Goal: Transaction & Acquisition: Purchase product/service

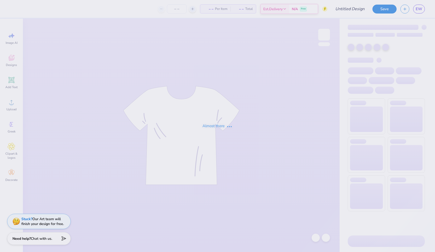
type input "Simple Hoodie"
type input "50"
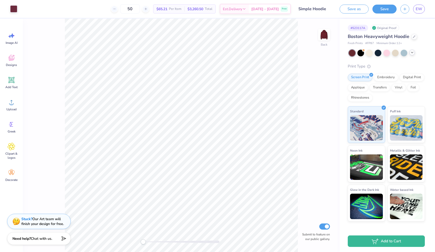
click at [414, 52] on icon at bounding box center [412, 52] width 4 height 4
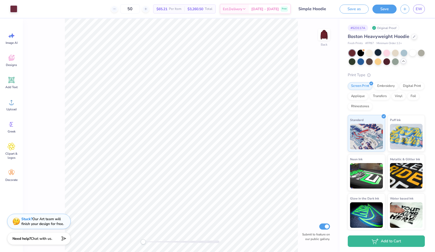
click at [376, 53] on div at bounding box center [378, 52] width 7 height 7
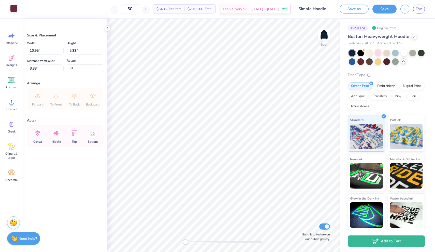
click at [11, 8] on div at bounding box center [13, 8] width 7 height 7
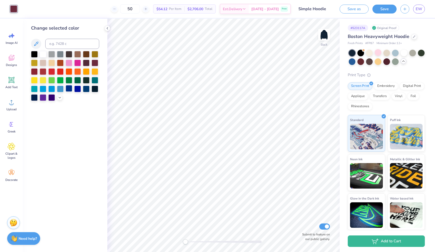
click at [69, 90] on div at bounding box center [69, 88] width 7 height 7
click at [90, 89] on div at bounding box center [65, 76] width 68 height 50
click at [93, 89] on div at bounding box center [95, 88] width 7 height 7
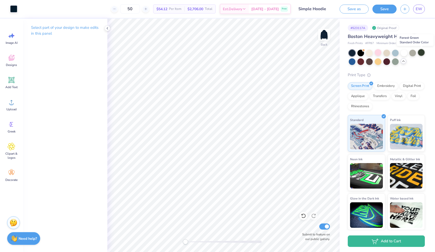
click at [425, 51] on div at bounding box center [421, 52] width 7 height 7
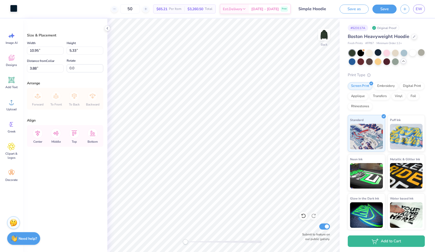
click at [12, 9] on div at bounding box center [13, 8] width 7 height 7
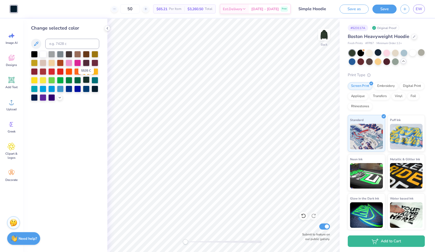
click at [86, 79] on div at bounding box center [86, 79] width 7 height 7
click at [61, 99] on icon at bounding box center [60, 97] width 4 height 4
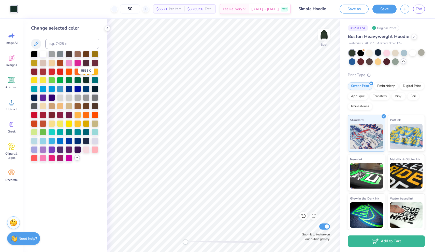
click at [85, 81] on div at bounding box center [86, 79] width 7 height 7
click at [95, 91] on div at bounding box center [95, 88] width 7 height 7
click at [77, 82] on div at bounding box center [77, 79] width 7 height 7
click at [64, 40] on input at bounding box center [72, 44] width 54 height 10
click at [35, 45] on icon at bounding box center [36, 43] width 4 height 4
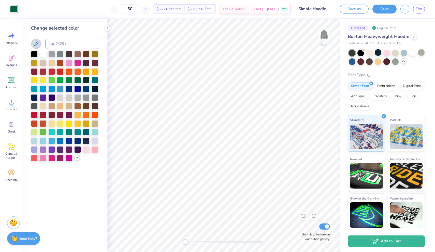
click at [43, 133] on div at bounding box center [43, 131] width 7 height 7
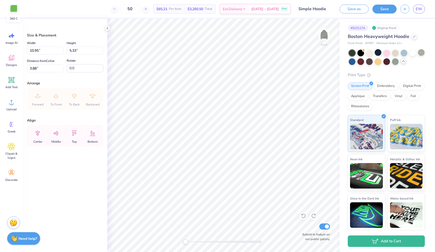
click at [16, 9] on div at bounding box center [13, 8] width 7 height 7
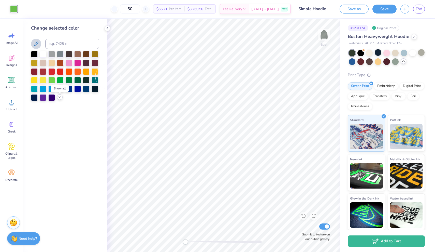
click at [58, 98] on icon at bounding box center [60, 97] width 4 height 4
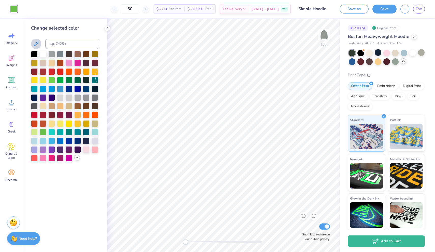
click at [87, 80] on div at bounding box center [86, 79] width 7 height 7
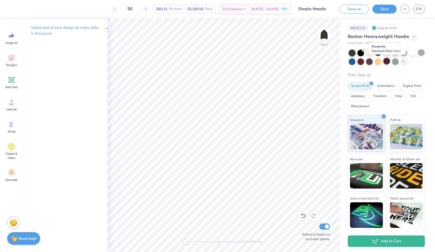
click at [386, 61] on div at bounding box center [386, 61] width 7 height 7
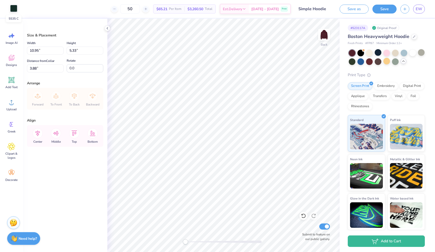
click at [16, 6] on div at bounding box center [13, 8] width 7 height 7
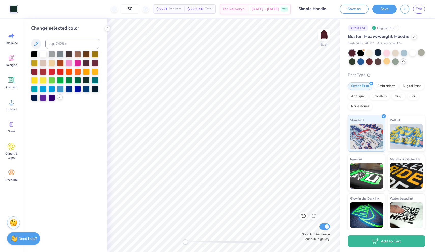
click at [60, 97] on icon at bounding box center [60, 97] width 4 height 4
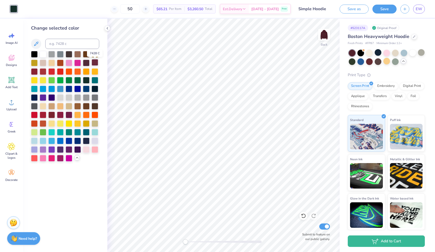
click at [96, 62] on div at bounding box center [95, 62] width 7 height 7
click at [37, 43] on icon at bounding box center [36, 44] width 6 height 6
click at [87, 43] on input at bounding box center [72, 44] width 54 height 10
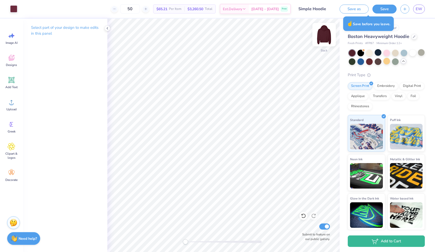
click at [325, 40] on img at bounding box center [324, 34] width 20 height 20
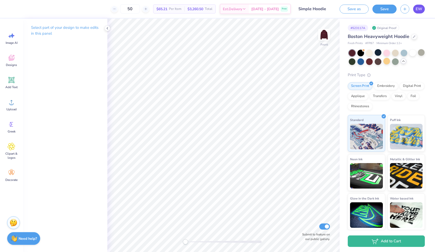
click at [421, 11] on span "EW" at bounding box center [419, 9] width 7 height 6
click at [328, 40] on img at bounding box center [324, 34] width 20 height 20
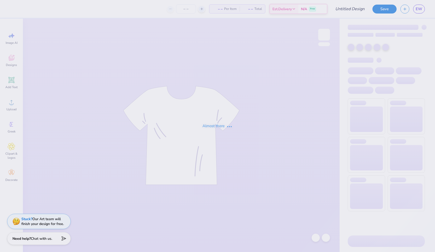
type input "Simple Tank"
type input "30"
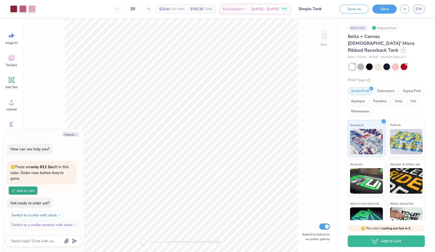
click at [402, 49] on icon at bounding box center [403, 50] width 2 height 2
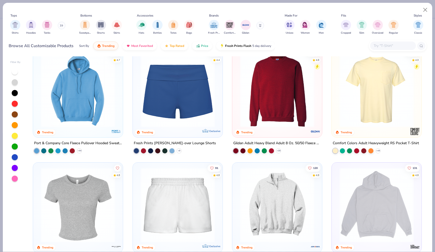
scroll to position [357, 0]
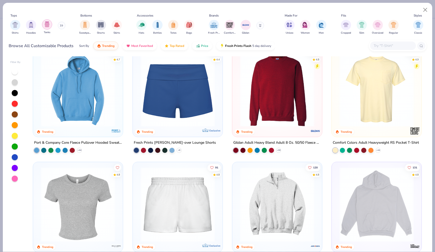
click at [47, 29] on div "filter for Tanks" at bounding box center [47, 24] width 10 height 10
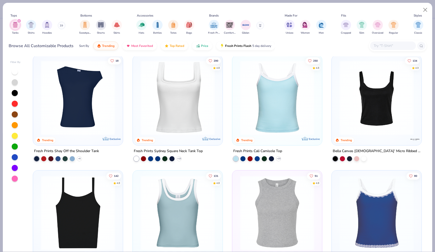
scroll to position [4, 0]
click at [362, 156] on div at bounding box center [363, 158] width 5 height 5
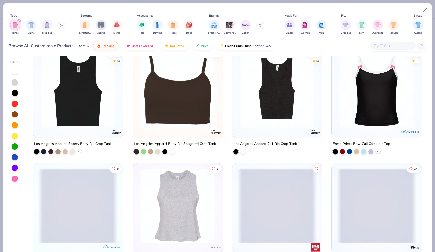
scroll to position [356, 0]
click at [243, 152] on div at bounding box center [242, 150] width 5 height 5
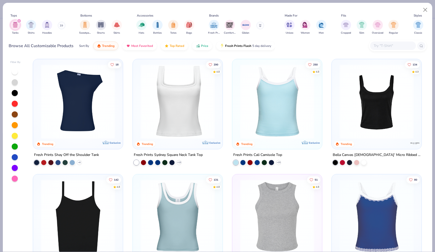
scroll to position [0, 0]
click at [364, 164] on div at bounding box center [363, 161] width 5 height 5
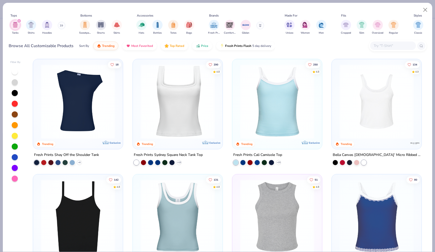
click at [377, 142] on div at bounding box center [376, 103] width 85 height 82
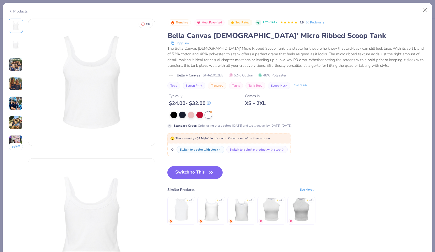
click at [11, 83] on img at bounding box center [16, 84] width 14 height 14
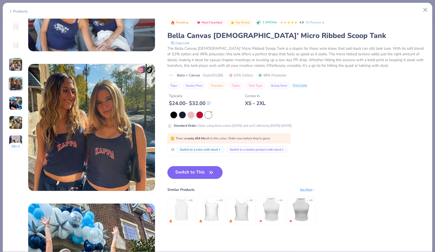
scroll to position [418, 0]
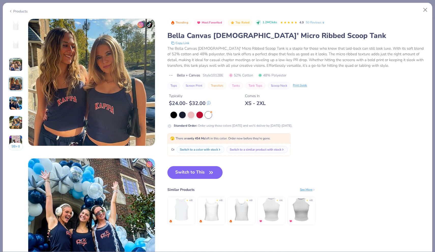
click at [16, 103] on img at bounding box center [16, 103] width 14 height 14
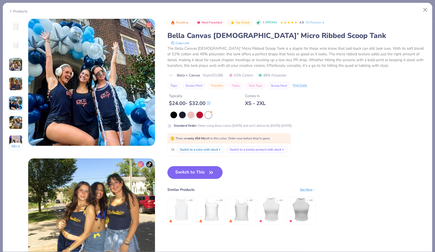
scroll to position [558, 0]
click at [18, 128] on img at bounding box center [16, 122] width 14 height 14
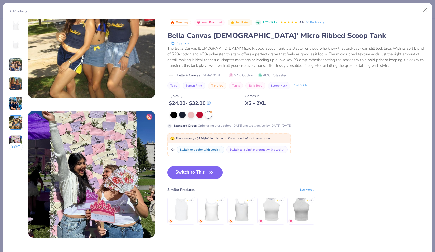
scroll to position [748, 0]
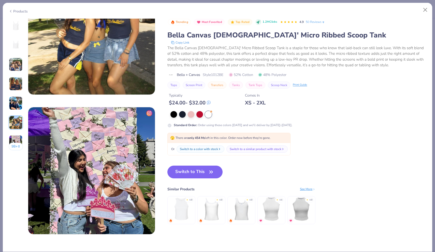
click at [17, 145] on button "98 +" at bounding box center [16, 146] width 14 height 8
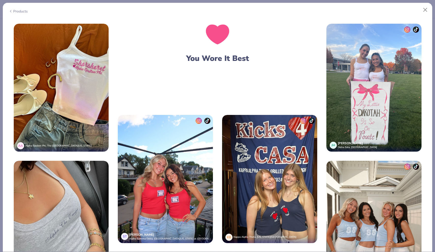
click at [13, 10] on div "Products" at bounding box center [18, 11] width 19 height 5
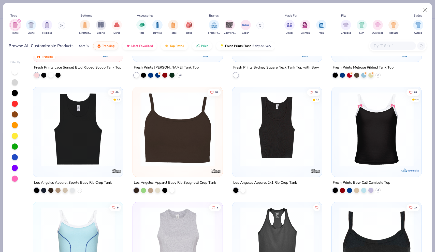
scroll to position [318, 0]
click at [72, 190] on div at bounding box center [72, 189] width 5 height 5
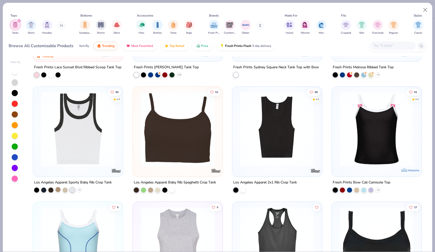
click at [57, 190] on div at bounding box center [57, 189] width 5 height 5
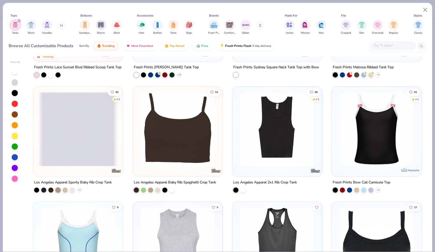
click at [86, 139] on span at bounding box center [78, 129] width 80 height 75
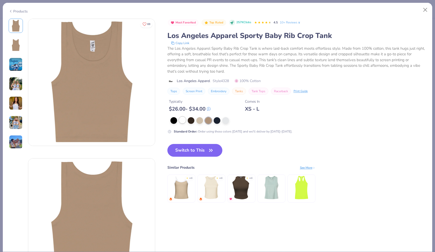
click at [182, 121] on div at bounding box center [182, 119] width 7 height 7
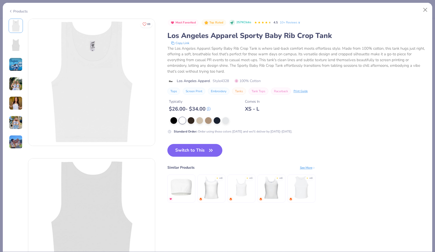
click at [17, 86] on img at bounding box center [16, 84] width 14 height 14
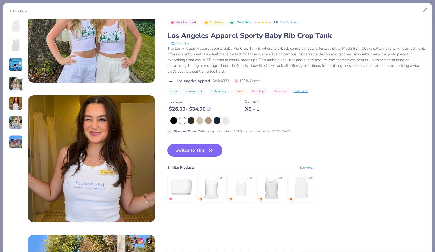
scroll to position [465, 0]
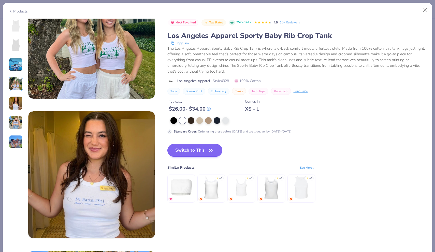
click at [183, 151] on button "Switch to This" at bounding box center [194, 150] width 55 height 13
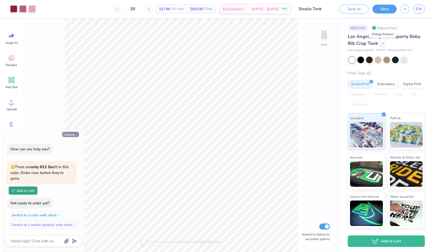
click at [74, 132] on button "Collapse" at bounding box center [70, 133] width 17 height 5
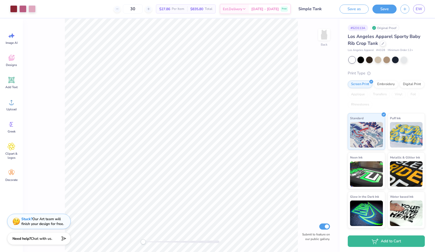
type textarea "x"
click at [416, 8] on span "EW" at bounding box center [419, 9] width 7 height 6
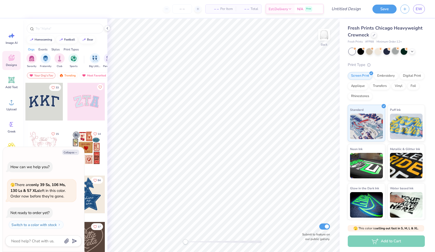
click at [397, 50] on div at bounding box center [395, 51] width 7 height 7
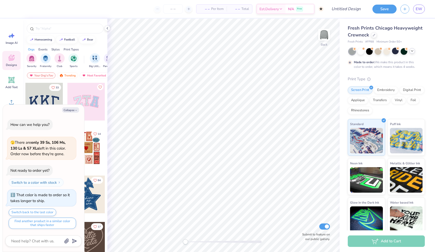
click at [411, 51] on icon at bounding box center [412, 51] width 4 height 4
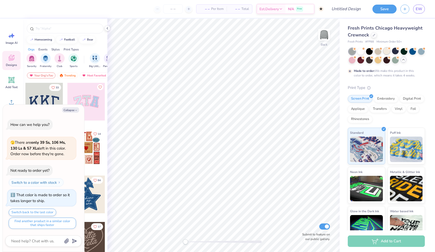
click at [388, 52] on div at bounding box center [386, 51] width 7 height 7
type textarea "x"
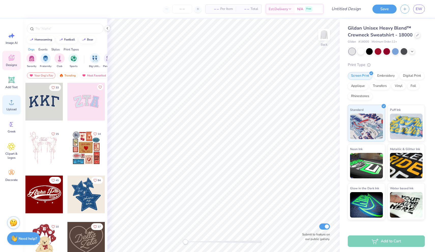
click at [11, 107] on div "Upload" at bounding box center [11, 104] width 18 height 19
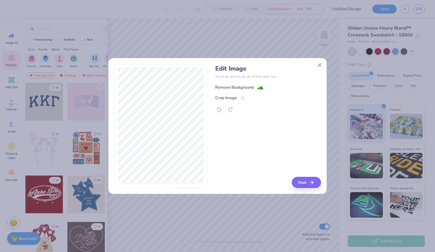
click at [259, 88] on image at bounding box center [260, 88] width 6 height 6
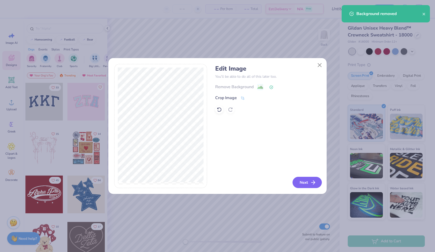
click at [298, 184] on button "Next" at bounding box center [306, 182] width 29 height 11
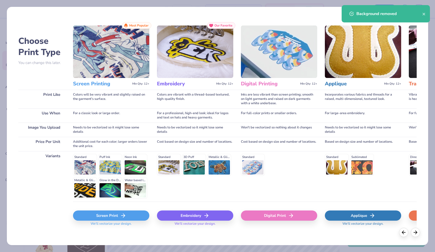
click at [138, 213] on div "Screen Print" at bounding box center [111, 215] width 76 height 10
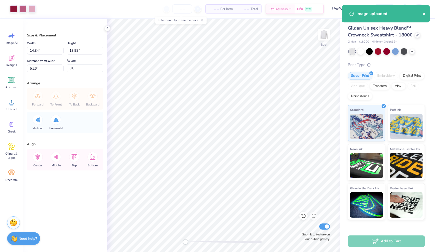
click at [425, 12] on icon "close" at bounding box center [424, 14] width 4 height 4
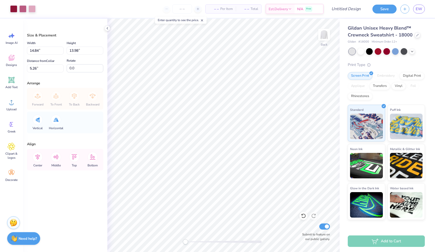
type input "4.74"
type input "4.46"
type input "14.77"
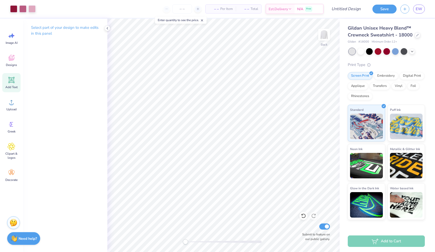
click at [12, 82] on icon at bounding box center [11, 80] width 6 height 6
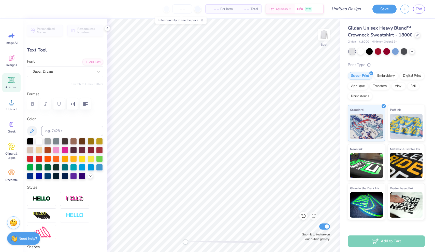
scroll to position [0, 1]
type textarea "gamma xi"
type input "11.28"
type input "2.28"
type input "11.11"
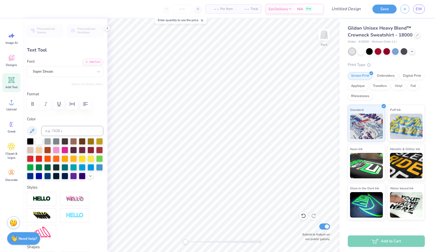
type input "6.87"
type input "1.39"
type input "12.00"
click at [73, 74] on div at bounding box center [63, 71] width 61 height 7
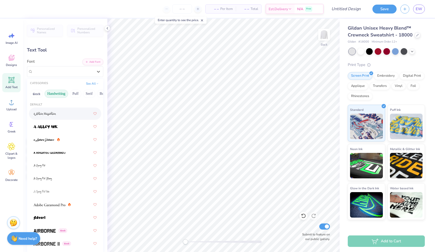
click at [58, 95] on button "Handwriting" at bounding box center [57, 94] width 24 height 8
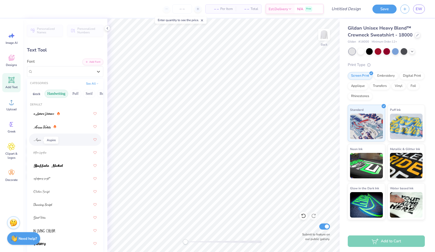
click at [41, 140] on img at bounding box center [37, 140] width 7 height 4
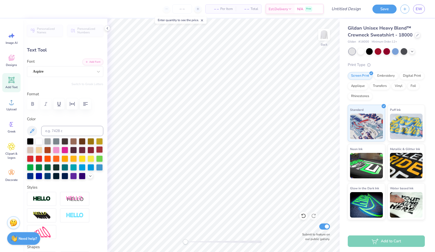
click at [100, 150] on div at bounding box center [99, 149] width 7 height 7
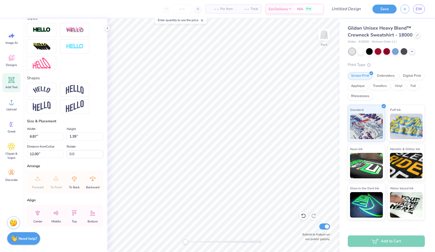
scroll to position [169, 0]
click at [51, 92] on div at bounding box center [41, 90] width 29 height 14
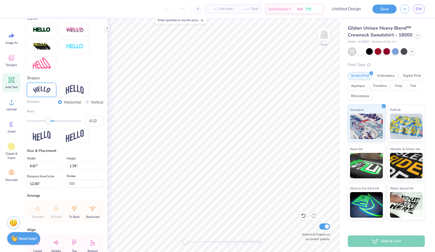
type input "-0.23"
drag, startPoint x: 67, startPoint y: 123, endPoint x: 48, endPoint y: 122, distance: 19.3
click at [48, 122] on div "Accessibility label" at bounding box center [48, 120] width 5 height 5
type input "-0.47"
drag, startPoint x: 48, startPoint y: 122, endPoint x: 41, endPoint y: 122, distance: 6.4
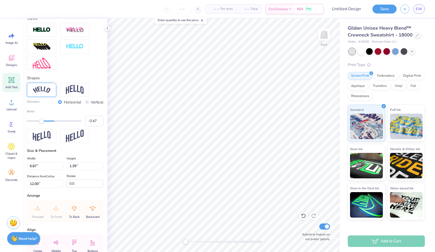
click at [41, 122] on div "Accessibility label" at bounding box center [41, 120] width 5 height 5
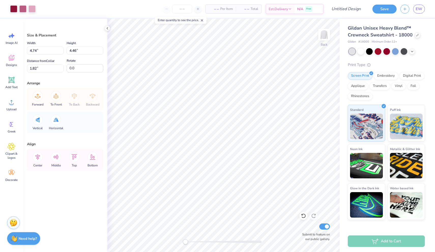
type input "3.36"
type input "3.17"
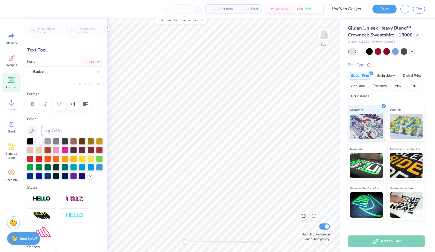
type input "3.63"
type input "0.81"
click at [342, 11] on input "Design Title" at bounding box center [340, 9] width 50 height 10
type input "ladybug crew"
click at [389, 8] on button "Save" at bounding box center [384, 8] width 24 height 9
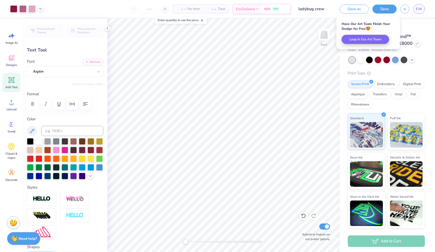
click at [420, 36] on div "Gildan Unisex Heavy Blend™ Crewneck Sweatshirt - 18000" at bounding box center [386, 40] width 77 height 14
click at [418, 44] on div at bounding box center [418, 43] width 6 height 6
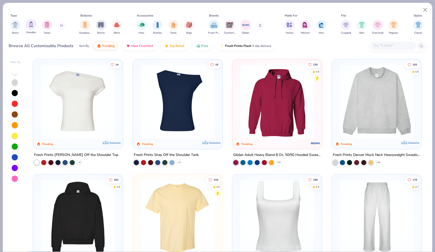
click at [34, 25] on img "filter for Hoodies" at bounding box center [31, 24] width 6 height 6
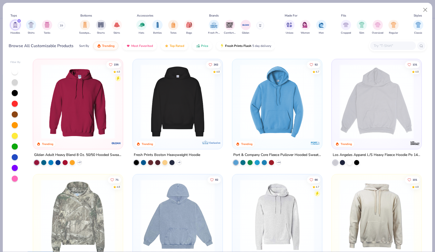
click at [178, 127] on img at bounding box center [178, 101] width 80 height 75
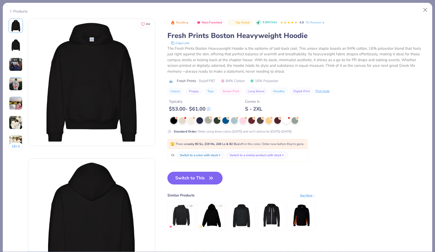
click at [210, 120] on div at bounding box center [208, 119] width 7 height 7
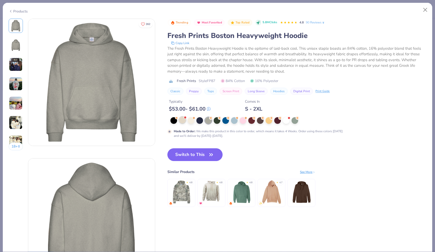
click at [182, 121] on div at bounding box center [182, 119] width 7 height 7
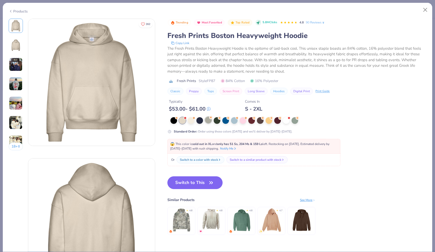
click at [208, 120] on div at bounding box center [208, 119] width 7 height 7
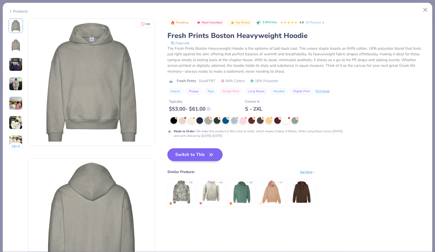
click at [197, 153] on button "Switch to This" at bounding box center [194, 154] width 55 height 13
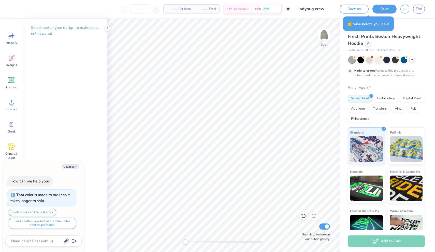
click at [414, 58] on div at bounding box center [412, 59] width 6 height 6
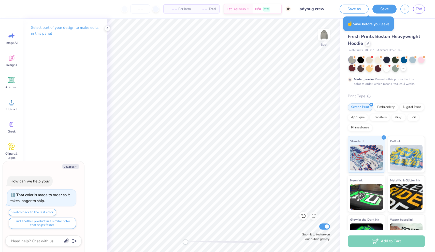
click at [350, 68] on div at bounding box center [352, 68] width 7 height 7
click at [377, 69] on div at bounding box center [378, 68] width 7 height 7
click at [14, 59] on icon at bounding box center [12, 58] width 6 height 6
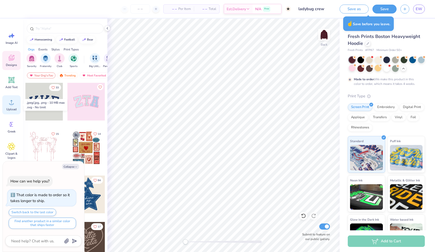
click at [9, 104] on icon at bounding box center [12, 102] width 8 height 8
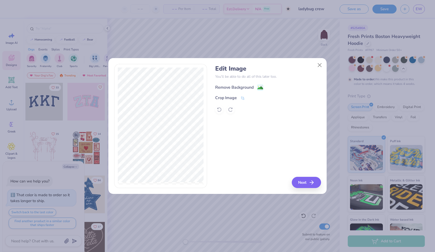
click at [263, 85] on rect at bounding box center [260, 87] width 6 height 6
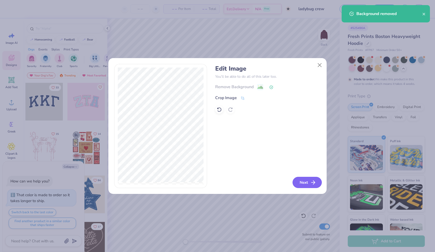
click at [304, 183] on button "Next" at bounding box center [306, 182] width 29 height 11
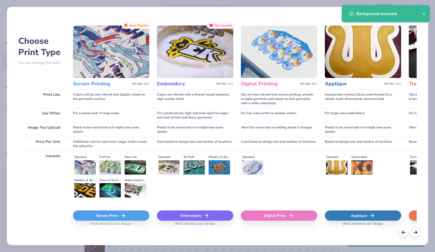
click at [107, 218] on div "Screen Print" at bounding box center [111, 215] width 76 height 10
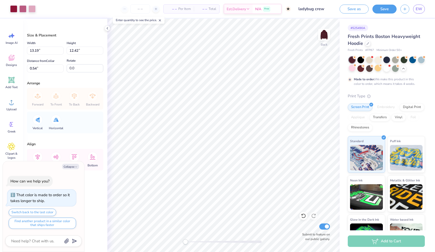
type textarea "x"
type input "3.50"
type input "3.30"
type input "9.66"
click at [15, 8] on div at bounding box center [13, 8] width 7 height 7
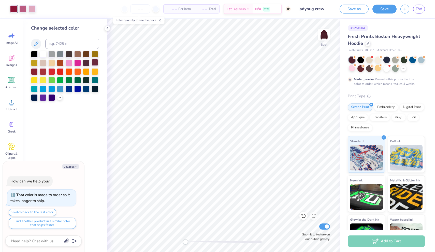
click at [96, 62] on div at bounding box center [95, 62] width 7 height 7
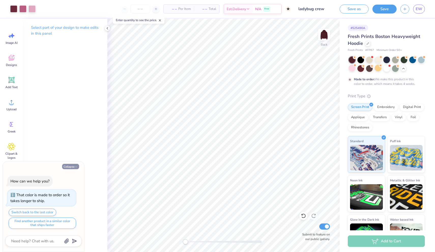
click at [69, 165] on button "Collapse" at bounding box center [70, 166] width 17 height 5
type textarea "x"
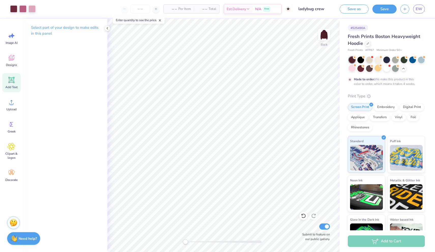
click at [14, 84] on div "Add Text" at bounding box center [11, 82] width 18 height 19
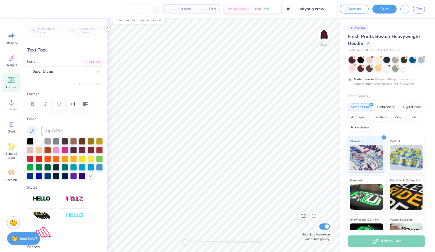
scroll to position [0, 1]
type textarea "gamma xi"
type input "12.57"
type input "2.54"
type input "5.48"
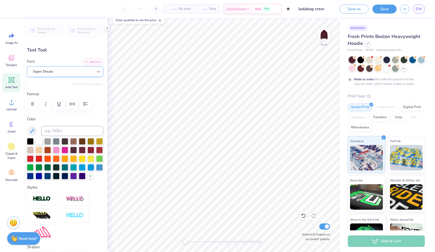
click at [95, 71] on div at bounding box center [98, 71] width 9 height 9
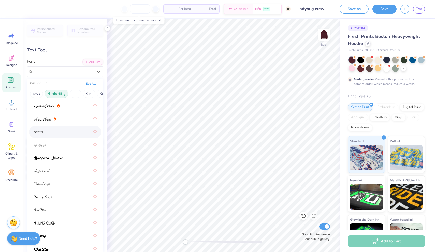
scroll to position [8, 0]
click at [65, 145] on div at bounding box center [65, 144] width 63 height 9
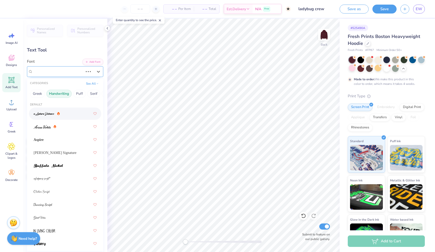
click at [76, 71] on div "Super Dream" at bounding box center [57, 71] width 51 height 8
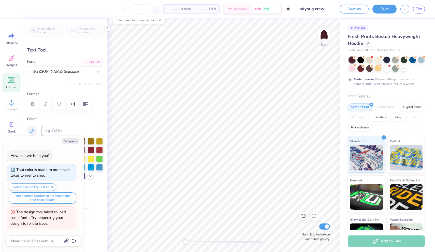
click at [90, 117] on label "Color" at bounding box center [65, 119] width 76 height 6
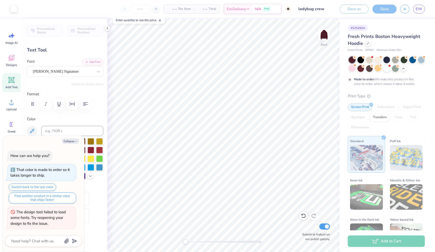
type textarea "x"
type input "17.64"
type input "5.77"
type input "3.86"
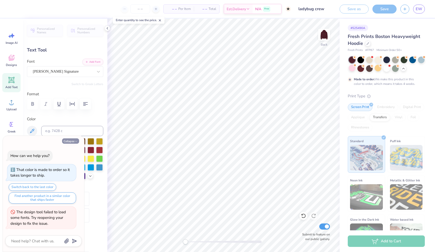
click at [71, 141] on button "Collapse" at bounding box center [70, 140] width 17 height 5
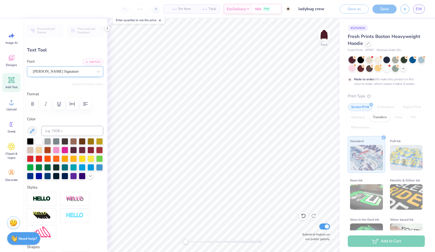
click at [82, 71] on div "Bettina Signature" at bounding box center [63, 71] width 62 height 8
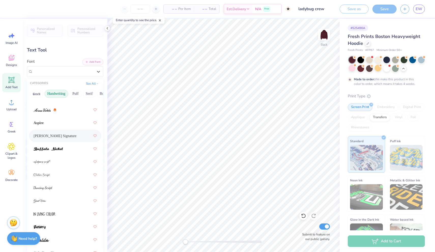
scroll to position [17, 0]
click at [50, 163] on img at bounding box center [42, 162] width 17 height 4
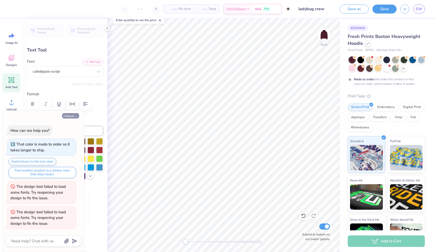
click at [75, 117] on icon "button" at bounding box center [76, 115] width 3 height 3
type textarea "x"
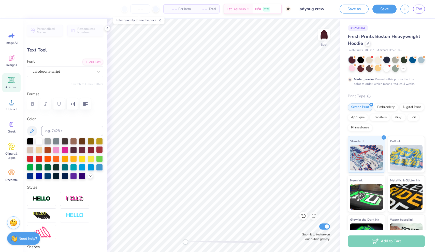
click at [98, 150] on div at bounding box center [99, 149] width 7 height 7
click at [89, 149] on div at bounding box center [90, 149] width 7 height 7
click at [82, 149] on div at bounding box center [82, 149] width 7 height 7
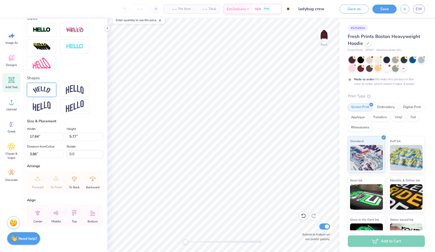
scroll to position [169, 0]
click at [51, 91] on div at bounding box center [41, 90] width 29 height 14
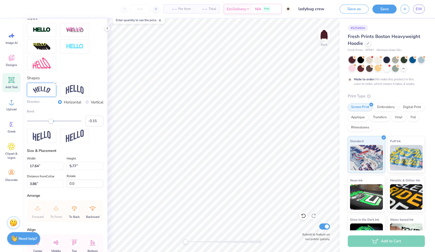
type input "-0.16"
drag, startPoint x: 66, startPoint y: 122, endPoint x: 50, endPoint y: 123, distance: 16.3
click at [50, 123] on div "Accessibility label" at bounding box center [49, 120] width 5 height 5
type input "-0.29"
drag, startPoint x: 51, startPoint y: 121, endPoint x: 46, endPoint y: 122, distance: 4.8
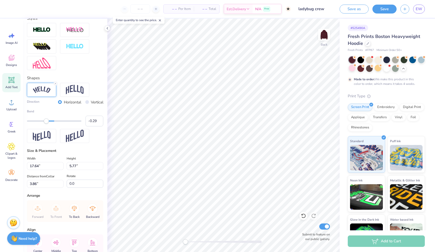
click at [46, 122] on div "Accessibility label" at bounding box center [46, 120] width 5 height 5
type input "6.47"
type input "1.71"
type input "7.28"
type input "4.91"
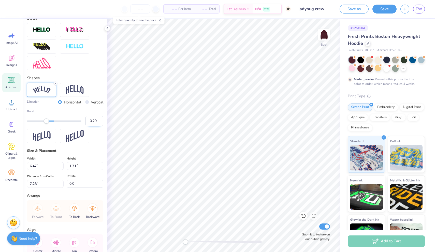
type input "1.30"
type input "7.69"
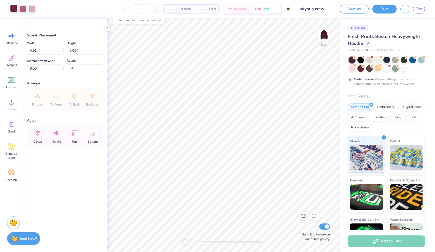
click at [16, 9] on div at bounding box center [13, 8] width 7 height 7
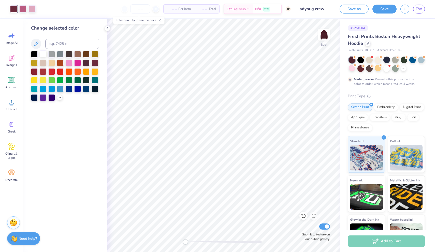
click at [43, 54] on div at bounding box center [43, 53] width 7 height 7
click at [88, 62] on div at bounding box center [86, 62] width 7 height 7
click at [33, 74] on div at bounding box center [34, 71] width 7 height 7
click at [94, 66] on div at bounding box center [95, 62] width 7 height 7
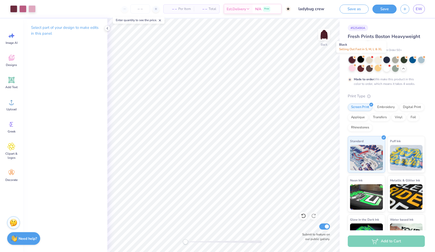
click at [362, 59] on div at bounding box center [360, 59] width 7 height 7
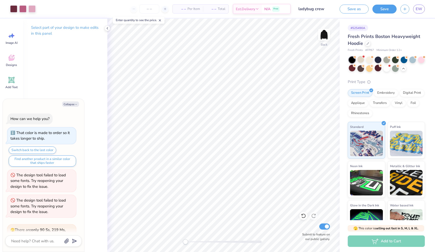
scroll to position [143, 0]
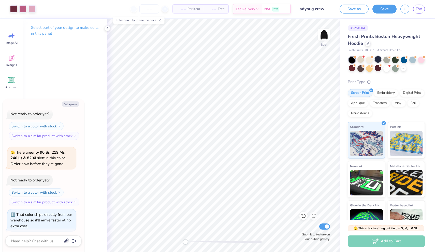
click at [378, 58] on div at bounding box center [378, 59] width 7 height 7
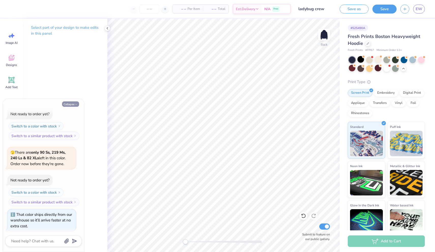
click at [74, 104] on button "Collapse" at bounding box center [70, 103] width 17 height 5
type textarea "x"
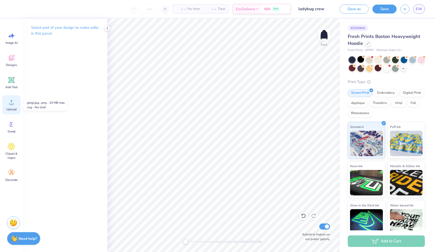
click at [9, 107] on span "Upload" at bounding box center [11, 109] width 10 height 4
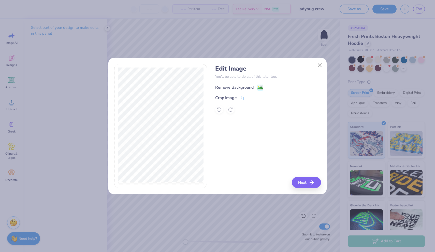
click at [259, 87] on image at bounding box center [260, 88] width 6 height 6
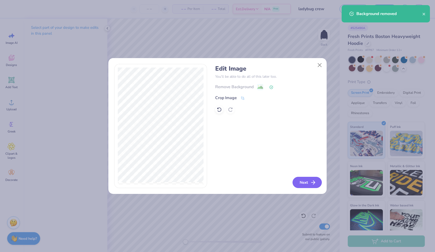
click at [308, 183] on button "Next" at bounding box center [306, 182] width 29 height 11
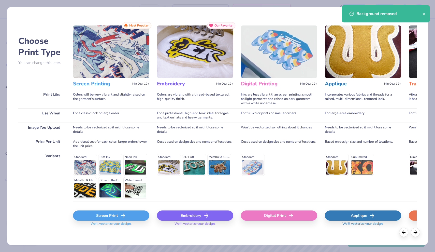
click at [115, 215] on div "Screen Print" at bounding box center [111, 215] width 76 height 10
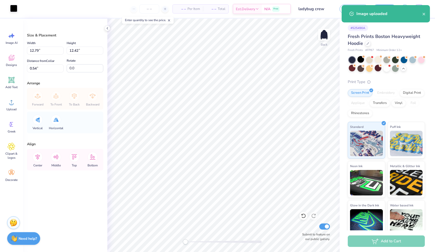
click at [12, 10] on div at bounding box center [13, 8] width 7 height 7
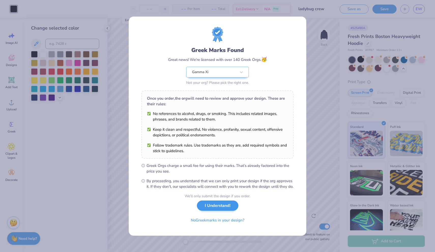
click at [212, 211] on button "I Understand!" at bounding box center [217, 205] width 41 height 10
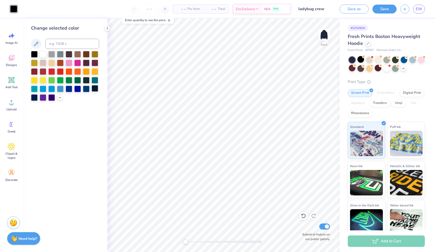
click at [94, 91] on div at bounding box center [95, 88] width 7 height 7
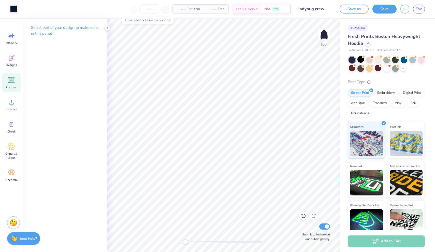
click at [11, 81] on icon at bounding box center [11, 80] width 5 height 5
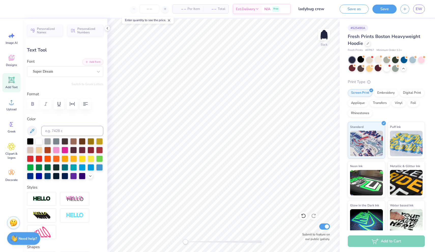
scroll to position [0, 1]
type textarea "gamma xi"
type input "12.57"
type input "2.54"
type input "5.48"
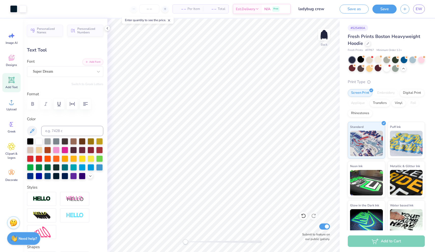
click at [8, 84] on div "Add Text" at bounding box center [11, 82] width 18 height 19
type input "7.05"
type input "2.04"
type input "5.73"
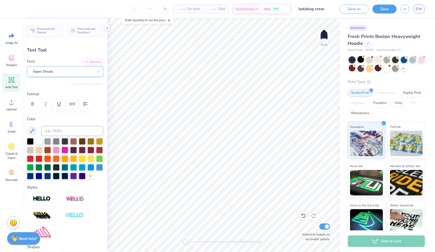
type textarea "sunny skies"
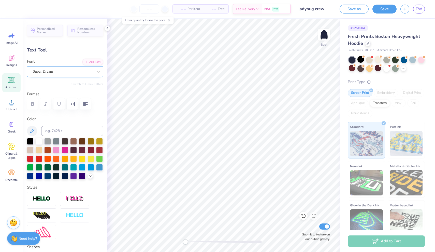
type input "16.11"
type input "2.47"
type input "5.51"
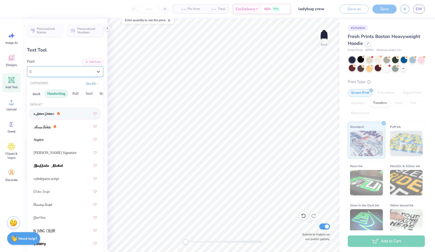
click at [73, 74] on div "Super Dream" at bounding box center [63, 71] width 62 height 8
click at [75, 94] on button "Puff" at bounding box center [76, 94] width 12 height 8
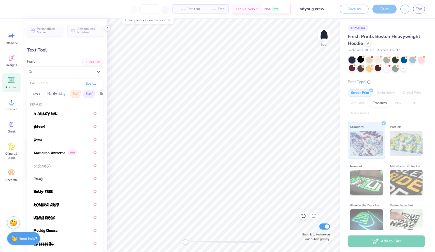
click at [93, 94] on button "Serif" at bounding box center [89, 94] width 12 height 8
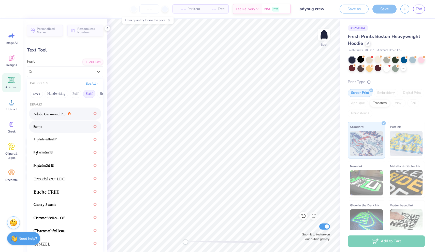
click at [51, 114] on img at bounding box center [50, 114] width 32 height 4
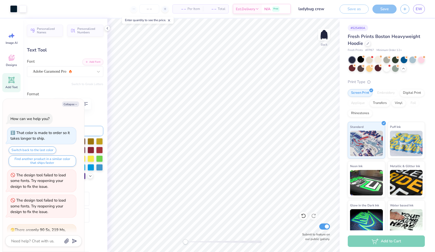
scroll to position [168, 0]
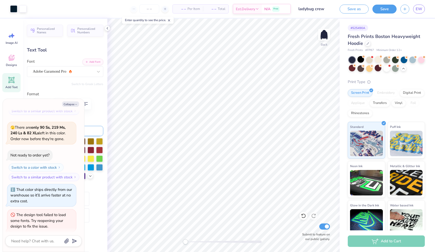
type textarea "x"
type input "12.57"
type input "2.54"
type input "5.48"
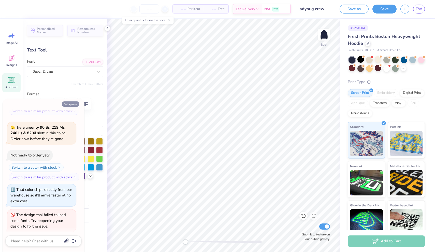
click at [72, 103] on button "Collapse" at bounding box center [70, 103] width 17 height 5
type textarea "x"
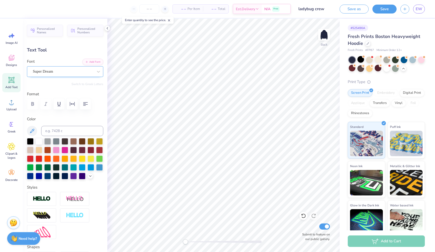
click at [88, 71] on div "Super Dream" at bounding box center [63, 71] width 62 height 8
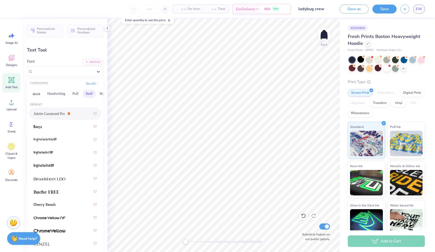
click at [49, 113] on span "Adobe Garamond Pro" at bounding box center [49, 113] width 31 height 5
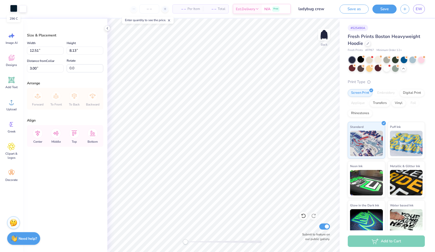
click at [16, 9] on div at bounding box center [13, 8] width 7 height 7
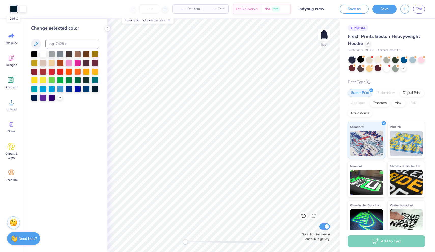
click at [13, 8] on div at bounding box center [13, 8] width 7 height 7
click at [96, 88] on div at bounding box center [95, 88] width 7 height 7
click at [95, 88] on div at bounding box center [95, 88] width 7 height 7
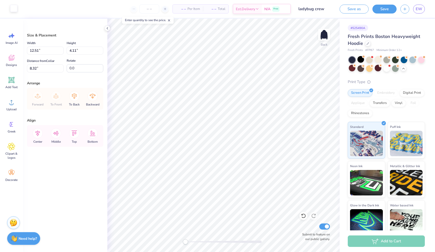
click at [14, 7] on div at bounding box center [13, 8] width 7 height 7
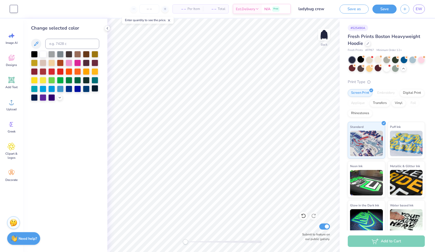
click at [96, 88] on div at bounding box center [95, 88] width 7 height 7
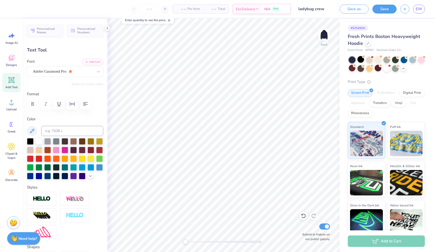
type input "4.17"
type input "1.00"
type input "2.43"
type input "12.51"
type input "2.81"
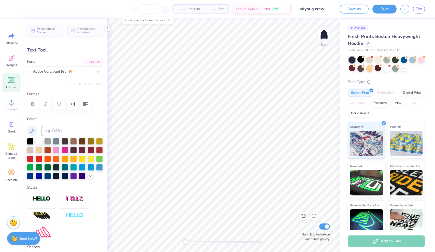
type input "5.89"
type input "3.37"
type input "0.76"
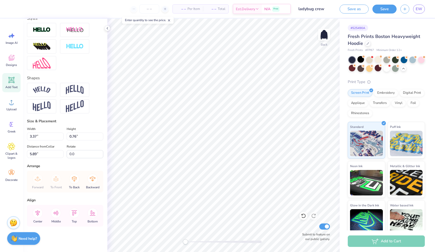
scroll to position [169, 0]
click at [45, 90] on img at bounding box center [42, 89] width 18 height 7
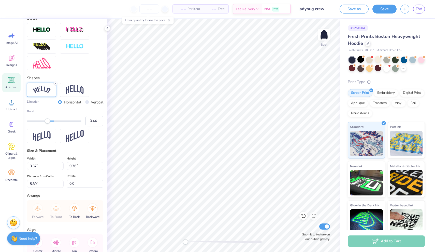
type input "-0.45"
drag, startPoint x: 68, startPoint y: 121, endPoint x: 42, endPoint y: 119, distance: 26.0
click at [42, 119] on div "Accessibility label" at bounding box center [41, 120] width 5 height 5
type input "4.05"
type input "0.95"
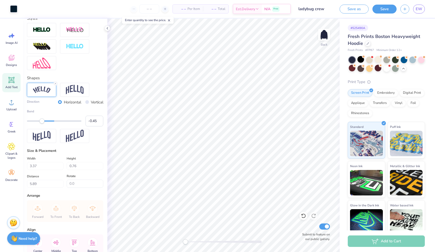
type input "6.65"
type input "4.17"
type input "1.00"
type input "2.50"
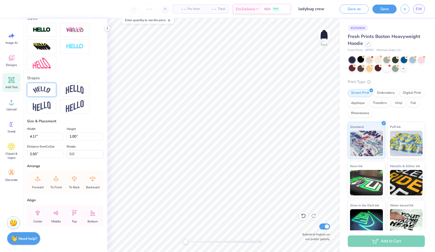
click at [47, 90] on img at bounding box center [42, 89] width 18 height 7
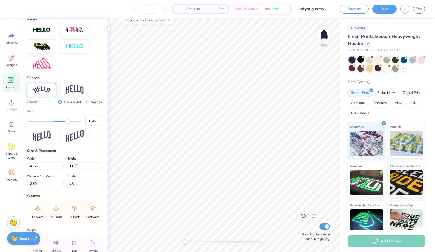
type input "0.44"
click at [66, 119] on div "Accessibility label" at bounding box center [66, 120] width 5 height 5
type input "5.10"
type input "1.20"
type input "2.40"
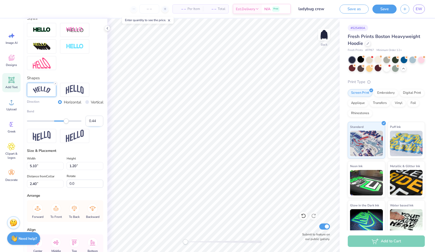
type input "4.18"
type input "0.98"
type input "4.05"
type input "0.95"
type input "6.75"
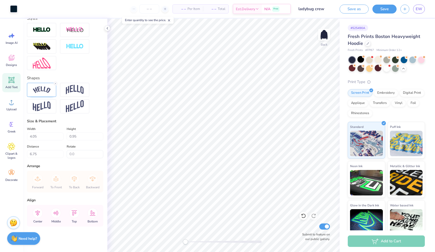
type input "4.18"
type input "0.98"
type input "2.51"
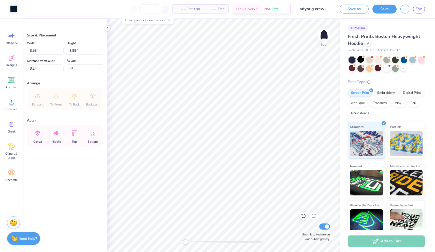
type input "3.00"
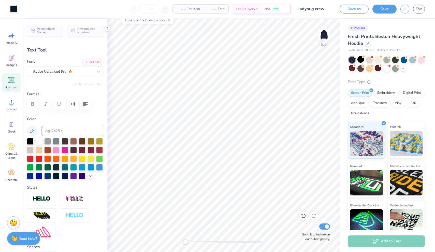
type input "3.53"
type input "0.83"
type input "3.00"
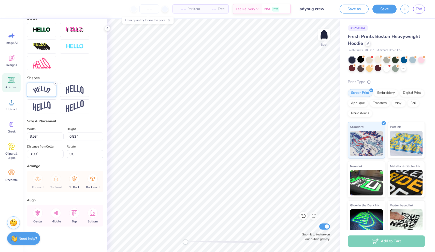
click at [44, 90] on img at bounding box center [42, 89] width 18 height 7
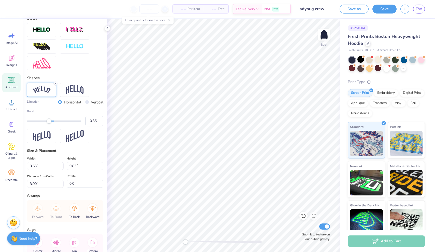
type input "-0.36"
drag, startPoint x: 66, startPoint y: 122, endPoint x: 44, endPoint y: 122, distance: 21.6
click at [44, 122] on div "Accessibility label" at bounding box center [44, 120] width 5 height 5
type input "-0.49"
drag, startPoint x: 44, startPoint y: 122, endPoint x: 41, endPoint y: 122, distance: 3.3
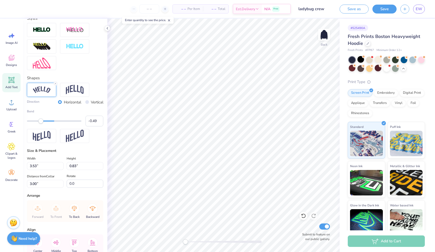
click at [41, 122] on div "Accessibility label" at bounding box center [40, 120] width 5 height 5
type input "3.66"
type input "0.86"
type input "6.74"
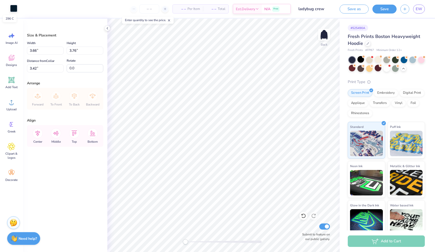
click at [13, 9] on div at bounding box center [13, 8] width 7 height 7
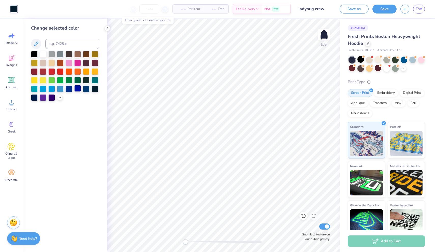
click at [75, 90] on div at bounding box center [77, 88] width 7 height 7
click at [71, 90] on div at bounding box center [69, 88] width 7 height 7
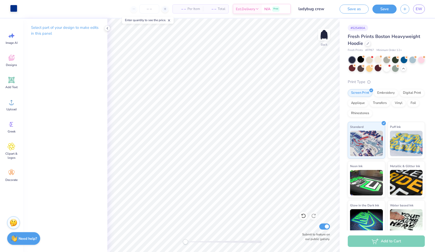
click at [13, 10] on div at bounding box center [13, 8] width 7 height 7
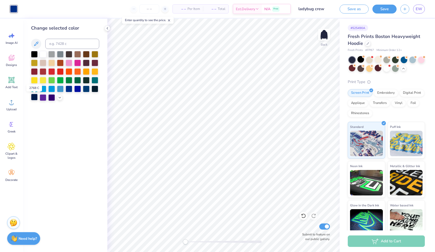
click at [35, 99] on div at bounding box center [34, 97] width 7 height 7
click at [59, 99] on icon at bounding box center [60, 97] width 4 height 4
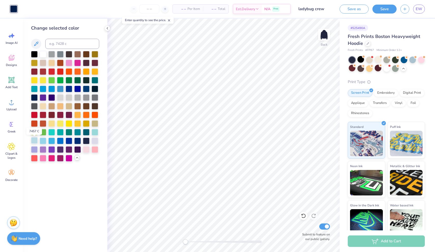
click at [34, 140] on div at bounding box center [34, 140] width 7 height 7
click at [95, 132] on div at bounding box center [95, 131] width 7 height 7
click at [83, 133] on div at bounding box center [86, 131] width 7 height 7
click at [77, 140] on div at bounding box center [77, 140] width 7 height 7
click at [71, 141] on div at bounding box center [69, 140] width 7 height 7
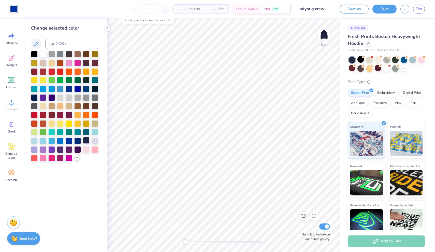
click at [85, 141] on div at bounding box center [86, 140] width 7 height 7
click at [96, 132] on div at bounding box center [95, 131] width 7 height 7
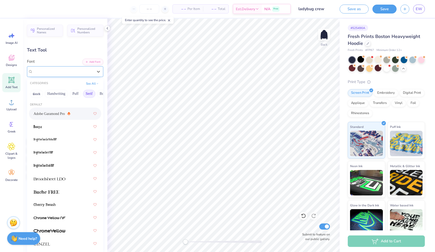
click at [59, 73] on span "Adobe Garamond Pro" at bounding box center [50, 71] width 34 height 6
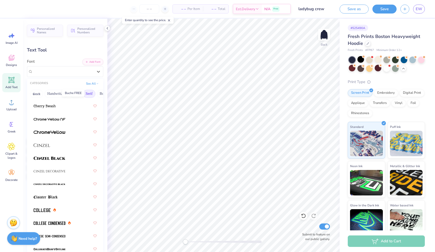
scroll to position [99, 0]
click at [53, 119] on img at bounding box center [50, 119] width 32 height 4
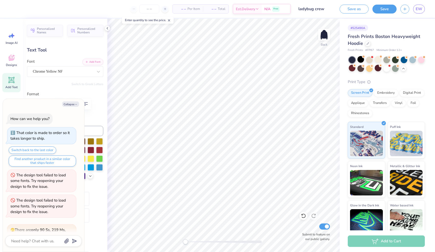
scroll to position [193, 0]
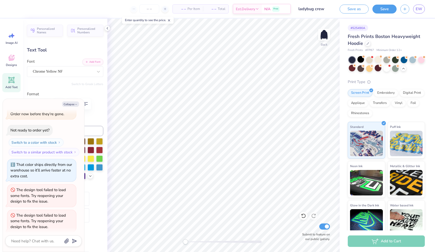
type textarea "x"
type input "2.81"
type input "0.67"
type input "6.58"
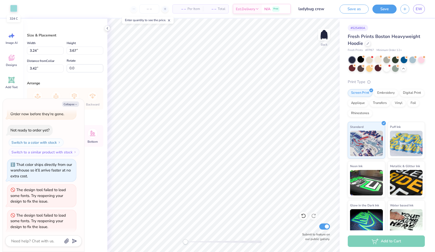
click at [16, 8] on div at bounding box center [13, 8] width 7 height 7
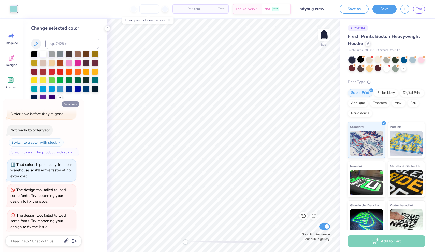
click at [76, 103] on icon "button" at bounding box center [76, 104] width 3 height 3
type textarea "x"
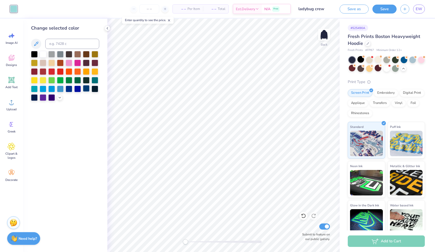
click at [85, 89] on div at bounding box center [86, 88] width 7 height 7
click at [94, 89] on div at bounding box center [95, 88] width 7 height 7
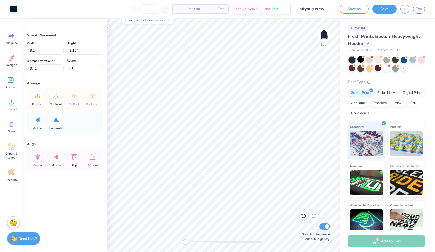
type input "3.75"
type input "3.64"
type input "2.93"
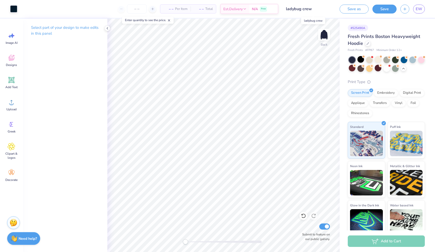
click at [313, 10] on input "ladybug crew" at bounding box center [307, 9] width 50 height 10
click at [297, 9] on input "ladybug crew" at bounding box center [307, 9] width 50 height 10
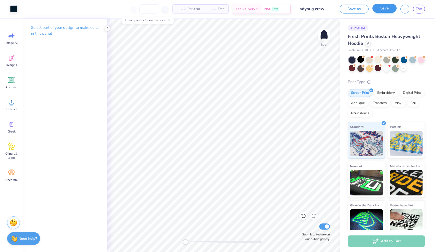
click at [385, 8] on button "Save" at bounding box center [384, 8] width 24 height 9
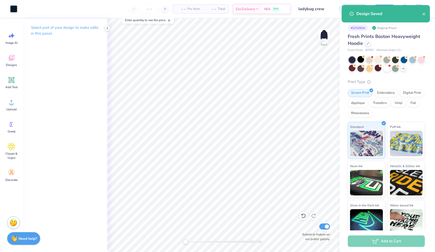
click at [302, 1] on div "Design Title ladybug crew" at bounding box center [313, 9] width 37 height 18
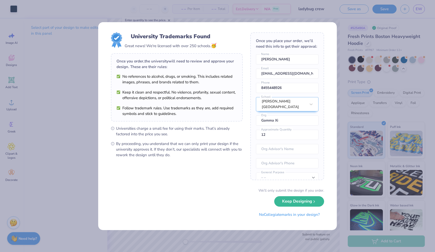
click at [219, 230] on div "University Trademarks Found Great news! We're licensed with over 250 schools. 🥳…" at bounding box center [217, 126] width 435 height 252
click at [294, 201] on button "Keep Designing" at bounding box center [299, 200] width 50 height 10
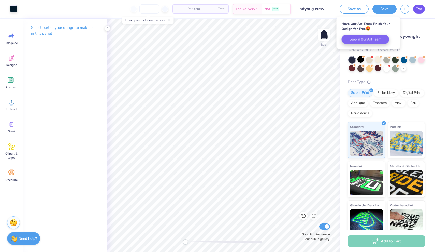
click at [421, 12] on link "EW" at bounding box center [419, 9] width 12 height 9
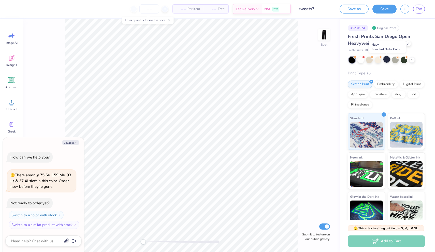
click at [386, 59] on div at bounding box center [386, 59] width 7 height 7
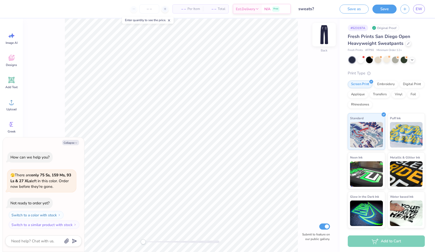
click at [326, 41] on img at bounding box center [324, 34] width 20 height 20
click at [67, 145] on button "Collapse" at bounding box center [70, 142] width 17 height 5
type textarea "x"
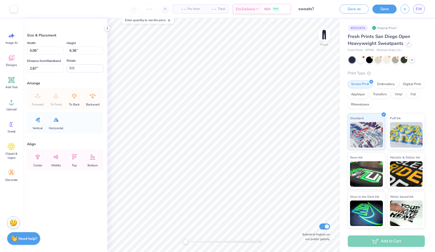
click at [13, 13] on div "Art colors" at bounding box center [8, 9] width 17 height 18
click at [13, 7] on div at bounding box center [13, 8] width 7 height 7
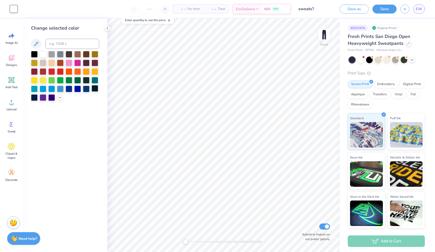
click at [97, 90] on div at bounding box center [95, 88] width 7 height 7
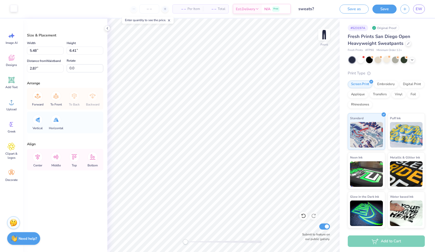
click at [14, 9] on div at bounding box center [13, 8] width 7 height 7
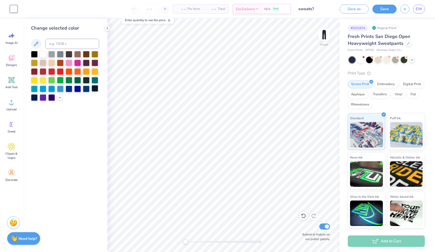
click at [98, 89] on div at bounding box center [95, 88] width 7 height 7
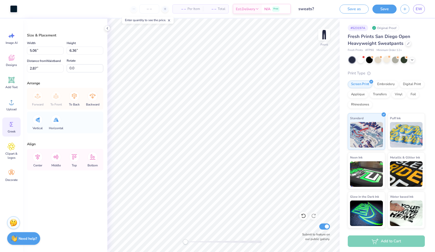
click at [8, 128] on div "Greek" at bounding box center [11, 126] width 18 height 19
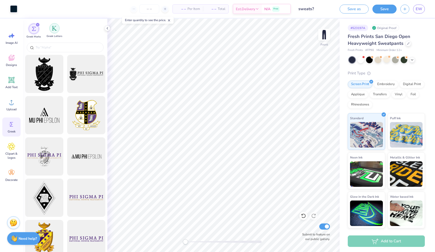
click at [58, 29] on div "filter for Greek Letters" at bounding box center [54, 28] width 10 height 10
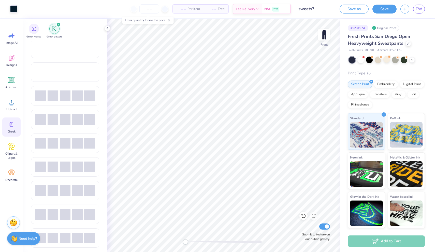
scroll to position [453, 0]
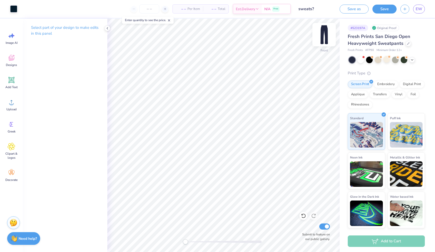
click at [323, 34] on img at bounding box center [324, 34] width 20 height 20
click at [11, 106] on div "Upload" at bounding box center [11, 104] width 18 height 19
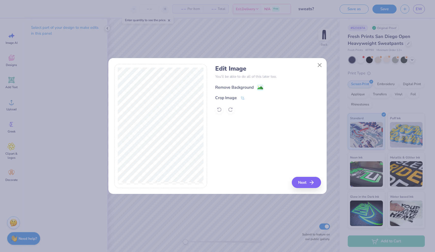
click at [258, 87] on image at bounding box center [260, 88] width 6 height 6
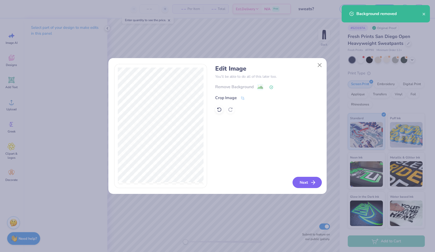
click at [311, 185] on button "Next" at bounding box center [306, 182] width 29 height 11
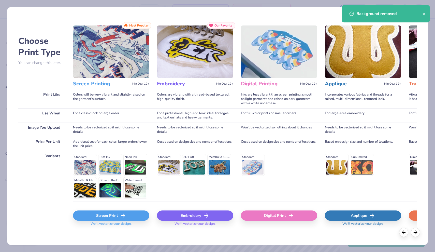
click at [114, 217] on div "Screen Print" at bounding box center [111, 215] width 76 height 10
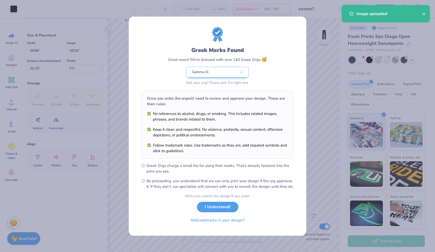
click at [223, 119] on ul "No references to alcohol, drugs, or smoking. This includes related images, phra…" at bounding box center [217, 132] width 141 height 43
click at [213, 210] on button "I Understand!" at bounding box center [217, 205] width 41 height 10
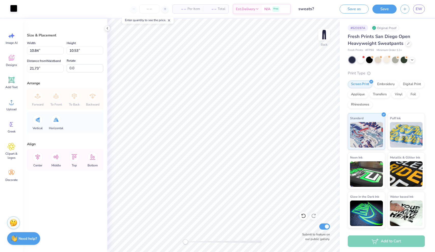
click at [12, 8] on div at bounding box center [13, 8] width 7 height 7
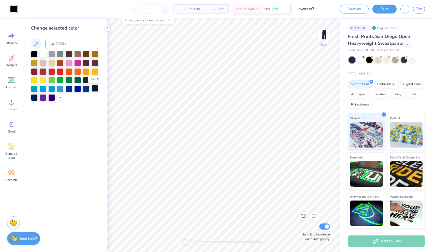
click at [96, 90] on div at bounding box center [95, 88] width 7 height 7
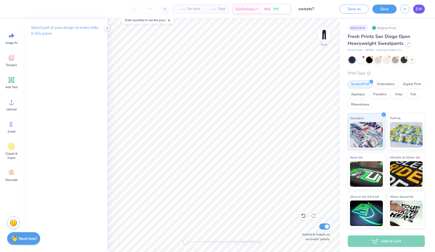
click at [419, 8] on span "EW" at bounding box center [419, 9] width 7 height 6
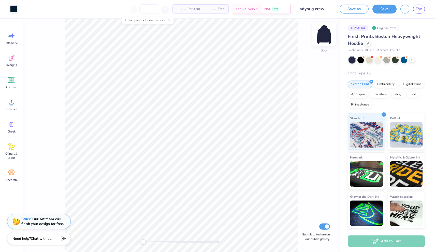
click at [326, 37] on img at bounding box center [324, 34] width 20 height 20
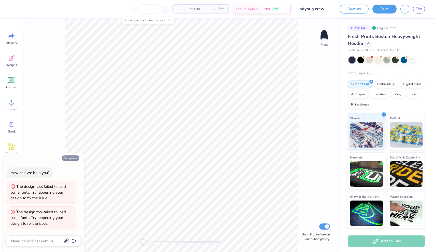
click at [73, 158] on button "Collapse" at bounding box center [70, 157] width 17 height 5
type textarea "x"
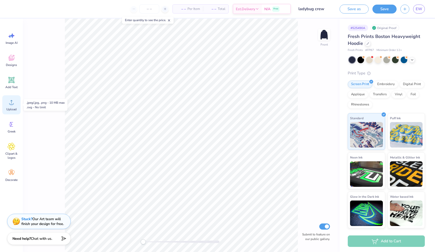
click at [9, 105] on icon at bounding box center [12, 102] width 8 height 8
click at [325, 36] on img at bounding box center [324, 34] width 20 height 20
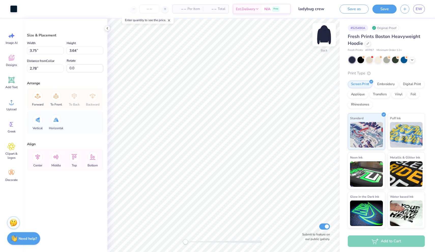
click at [320, 39] on img at bounding box center [324, 34] width 20 height 20
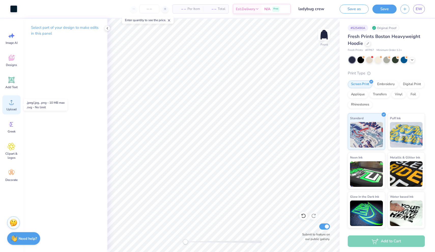
click at [8, 101] on icon at bounding box center [12, 102] width 8 height 8
click at [11, 84] on div "Add Text" at bounding box center [11, 82] width 18 height 19
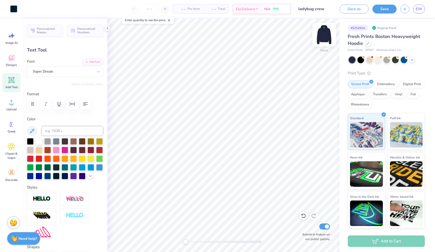
click at [322, 34] on img at bounding box center [324, 34] width 20 height 20
type input "2.81"
type input "0.67"
type input "6.42"
click at [327, 37] on img at bounding box center [324, 34] width 20 height 20
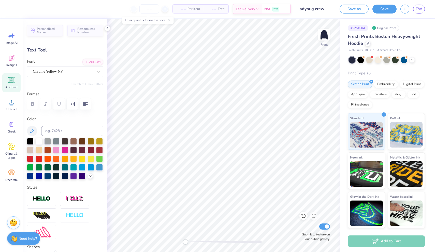
type input "2.88"
type input "0.68"
type input "6.70"
type textarea "est. 1992"
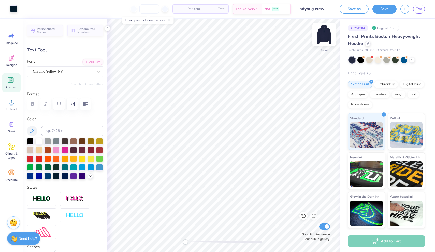
type input "2.73"
type input "0.64"
type input "9.89"
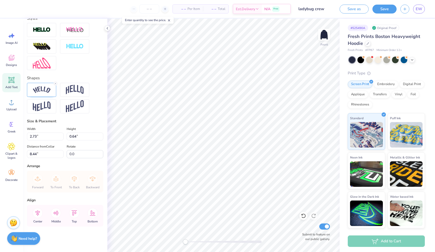
scroll to position [169, 0]
click at [55, 83] on line at bounding box center [56, 84] width 2 height 2
type input "2.30"
type input "0.36"
type input "8.58"
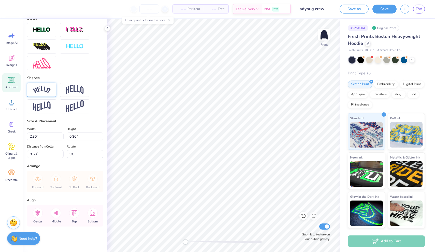
type input "4.08"
type input "0.63"
type input "6.51"
click at [13, 113] on div "Upload" at bounding box center [11, 104] width 18 height 19
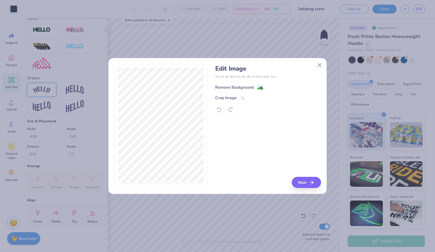
click at [259, 90] on image at bounding box center [260, 88] width 6 height 6
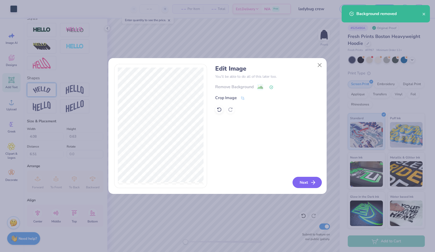
click at [304, 183] on button "Next" at bounding box center [306, 182] width 29 height 11
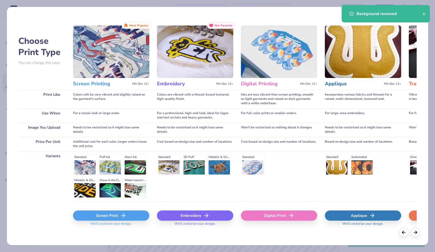
click at [117, 221] on div "Screen Print We'll vectorize your design." at bounding box center [111, 219] width 76 height 19
click at [121, 210] on div "Screen Print" at bounding box center [111, 215] width 76 height 10
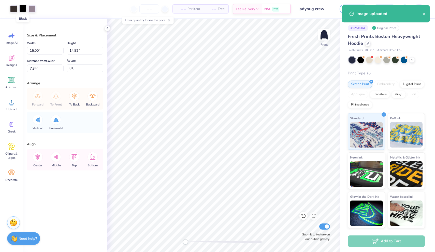
click at [23, 7] on div at bounding box center [22, 8] width 7 height 7
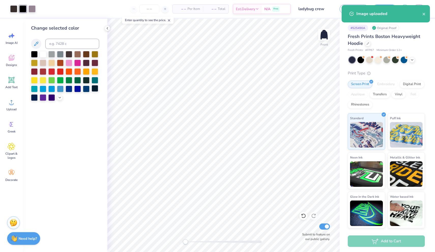
click at [95, 87] on div at bounding box center [95, 88] width 7 height 7
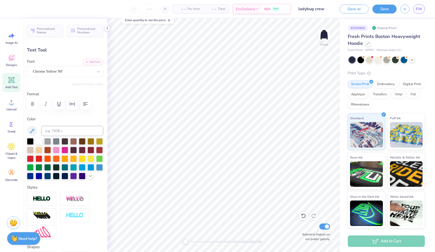
type input "3.37"
type input "0.52"
type input "9.32"
type input "2.84"
type input "0.44"
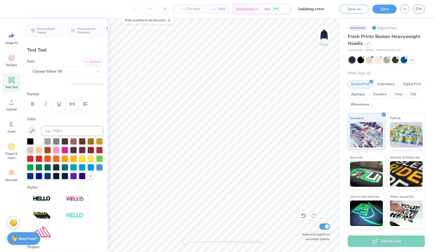
type input "9.40"
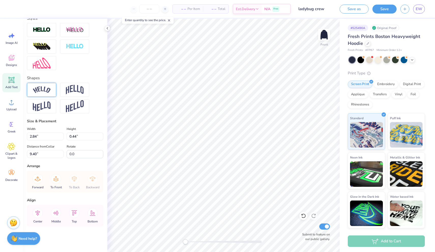
click at [48, 91] on img at bounding box center [42, 89] width 18 height 7
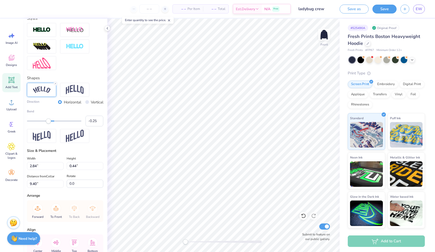
type input "-0.26"
drag, startPoint x: 67, startPoint y: 121, endPoint x: 47, endPoint y: 119, distance: 20.4
click at [47, 119] on div "Accessibility label" at bounding box center [47, 120] width 5 height 5
type input "-0.36"
click at [45, 119] on div "Accessibility label" at bounding box center [44, 120] width 5 height 5
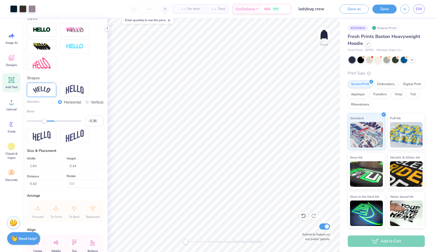
type input "3.24"
type input "0.62"
type input "9.31"
type input "2.88"
type input "0.56"
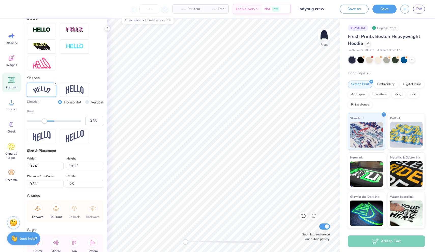
type input "9.38"
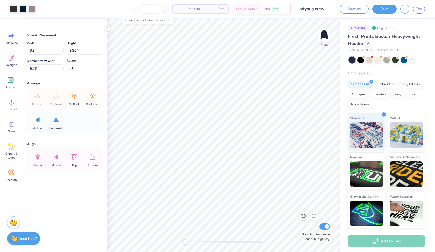
type input "2.9"
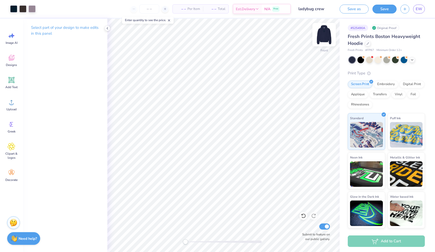
click at [329, 36] on img at bounding box center [324, 34] width 20 height 20
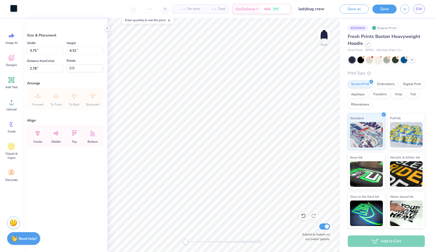
click at [17, 9] on div at bounding box center [13, 8] width 7 height 7
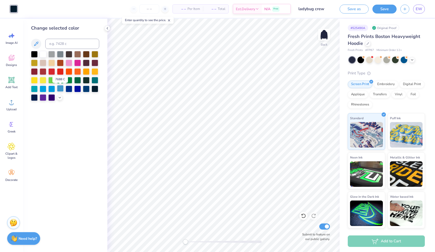
click at [60, 89] on div at bounding box center [60, 88] width 7 height 7
click at [43, 53] on div at bounding box center [43, 53] width 7 height 7
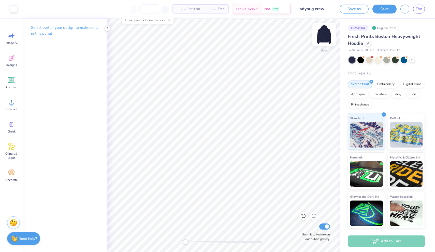
click at [320, 34] on img at bounding box center [324, 34] width 20 height 20
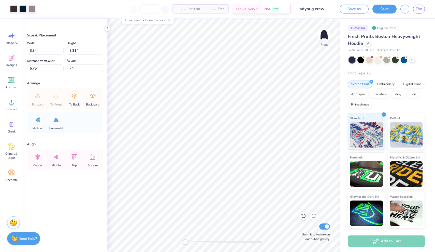
type input "10.33"
type input "10.21"
type input "5.95"
type input "14.19"
type input "14.03"
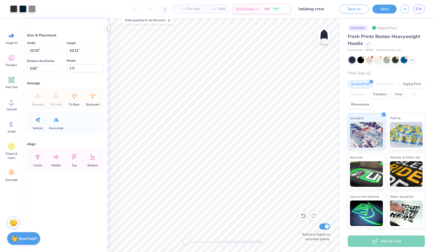
type input "5.95"
click at [13, 9] on div at bounding box center [13, 8] width 7 height 7
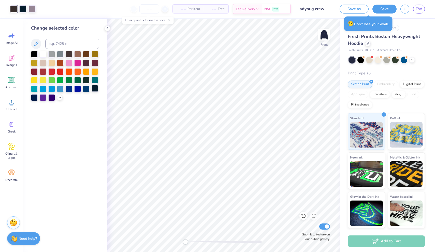
click at [94, 88] on div at bounding box center [95, 88] width 7 height 7
click at [23, 11] on div at bounding box center [22, 8] width 7 height 7
click at [96, 92] on div at bounding box center [95, 88] width 7 height 7
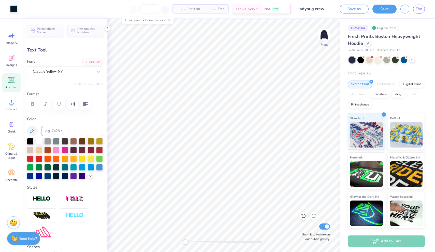
click at [301, 1] on div "Design Title ladybug crew" at bounding box center [313, 9] width 37 height 18
click at [421, 10] on span "EW" at bounding box center [419, 9] width 7 height 6
type input "20.06"
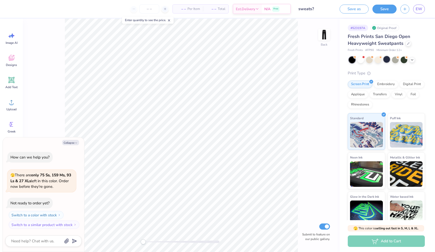
click at [388, 60] on div at bounding box center [386, 59] width 7 height 7
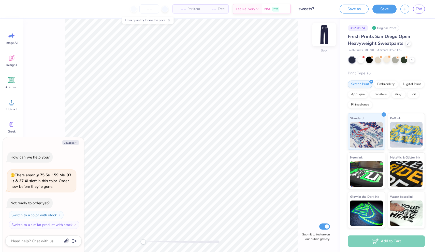
click at [320, 38] on img at bounding box center [324, 34] width 20 height 20
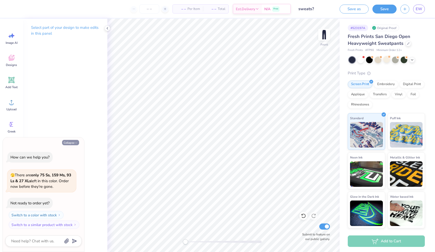
click at [77, 143] on icon "button" at bounding box center [76, 142] width 3 height 3
type textarea "x"
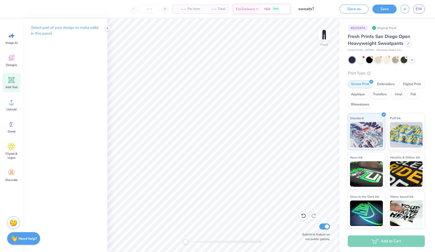
click at [12, 82] on icon at bounding box center [11, 80] width 6 height 6
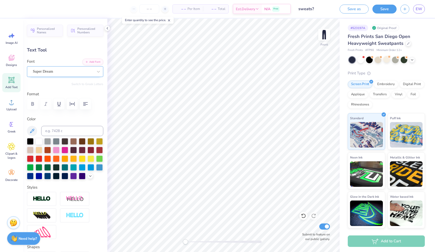
click at [93, 69] on div "Super Dream" at bounding box center [63, 71] width 62 height 8
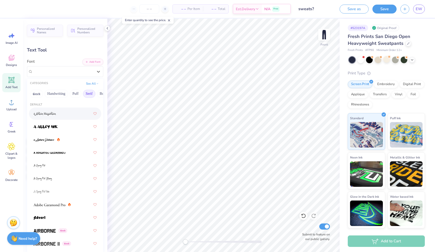
click at [87, 93] on button "Serif" at bounding box center [89, 94] width 12 height 8
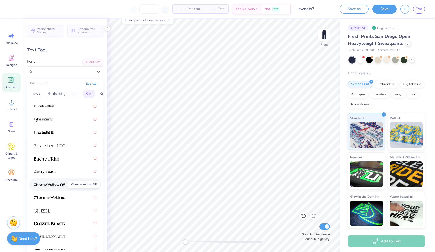
scroll to position [34, 0]
click at [51, 187] on div at bounding box center [65, 183] width 63 height 9
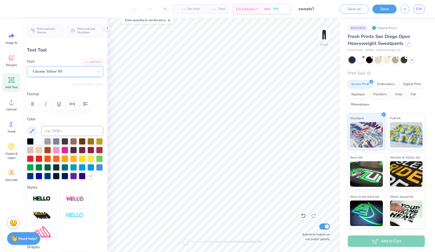
click at [83, 66] on div "Chrome Yellow NF" at bounding box center [65, 71] width 76 height 11
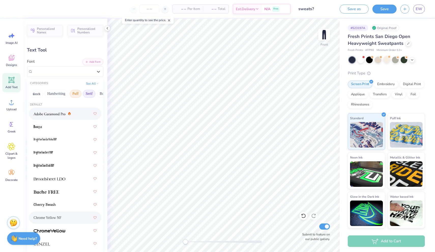
click at [78, 97] on button "Puff" at bounding box center [76, 94] width 12 height 8
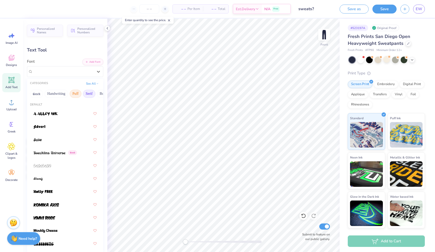
click at [88, 96] on button "Serif" at bounding box center [89, 94] width 12 height 8
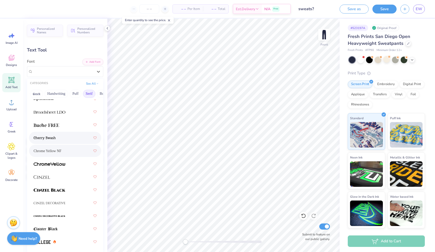
scroll to position [67, 0]
click at [63, 162] on span at bounding box center [50, 163] width 32 height 5
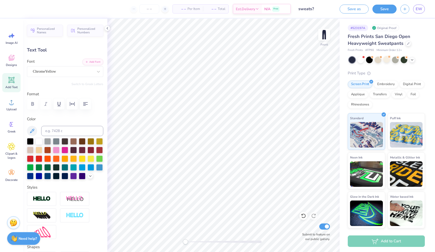
click at [11, 79] on icon at bounding box center [11, 80] width 6 height 6
type input "10.70"
type input "3.99"
type input "1.16"
type input "12.77"
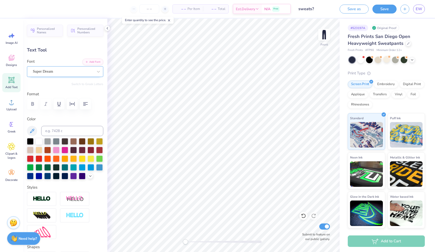
scroll to position [0, 1]
click at [94, 67] on div "Super Dream" at bounding box center [65, 71] width 76 height 11
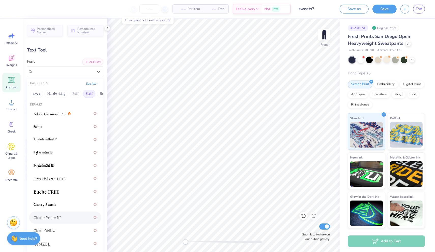
click at [46, 219] on span "Chrome Yellow NF" at bounding box center [48, 217] width 28 height 5
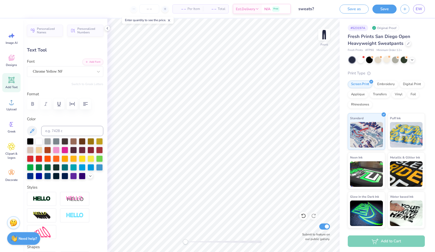
scroll to position [0, 0]
type textarea "gam"
click at [10, 83] on icon at bounding box center [12, 80] width 8 height 8
type input "11.16"
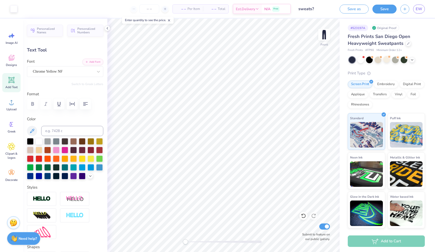
type input "3.23"
type input "25.38"
type input "5.43"
type input "1.57"
type input "9.06"
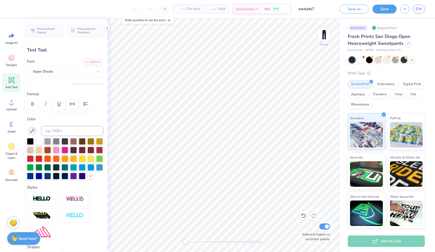
type textarea "ma xi"
click at [67, 74] on div at bounding box center [63, 71] width 61 height 7
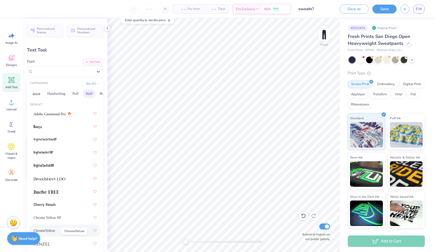
click at [53, 231] on span "ChromeYellow" at bounding box center [45, 230] width 22 height 5
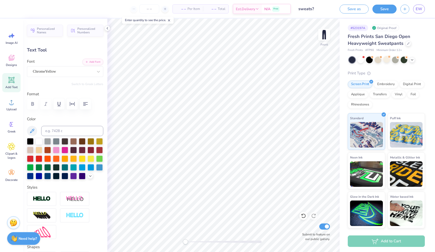
type input "3.30"
type input "1.33"
type input "8.35"
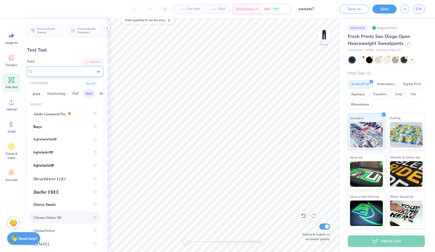
click at [70, 73] on div "Chrome Yellow NF" at bounding box center [63, 71] width 62 height 8
click at [55, 230] on span "ChromeYellow" at bounding box center [45, 230] width 22 height 5
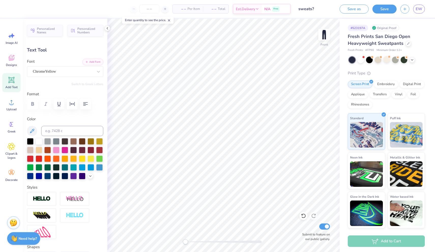
type input "9.13"
type input "3.69"
type input "5.88"
type input "5.44"
type input "1.57"
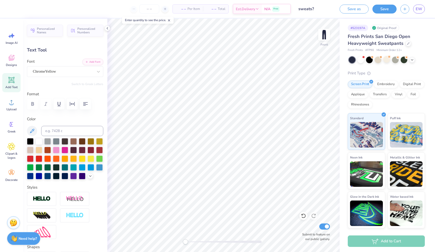
type input "8.90"
type input "10.03"
type input "2.89"
type input "4.16"
type input "9.13"
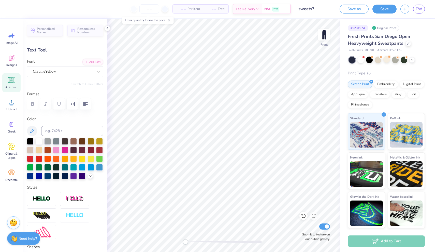
type input "3.69"
type input "5.21"
type input "8.37"
type input "3.38"
type input "5.52"
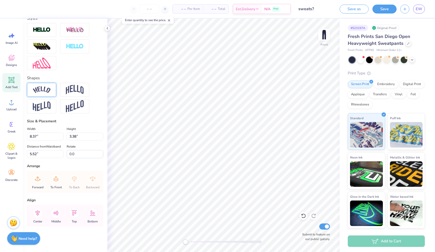
scroll to position [169, 0]
click at [43, 88] on img at bounding box center [42, 89] width 18 height 7
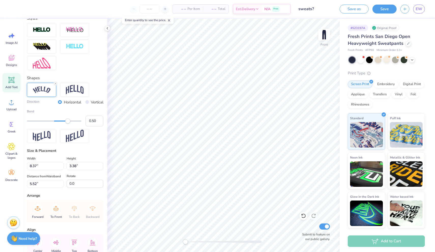
type input "-27.7"
type input "10.03"
type input "2.89"
type input "4.64"
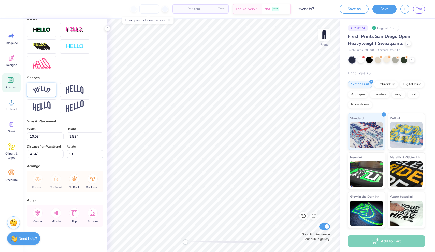
click at [47, 85] on div at bounding box center [41, 90] width 29 height 14
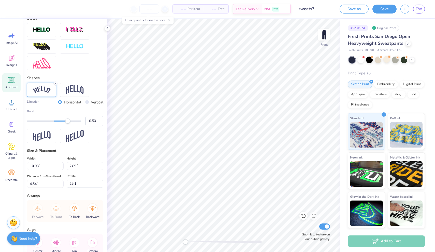
type input "0.0"
type input "9.86"
type input "6.09"
type input "3.48"
type input "-27.7"
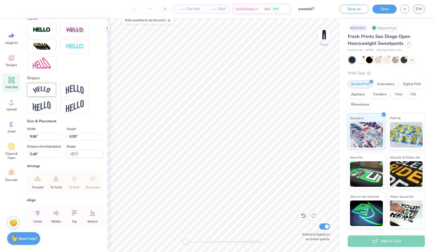
type input "10.25"
type input "5.58"
type input "3.61"
type input "0.0"
type input "9.86"
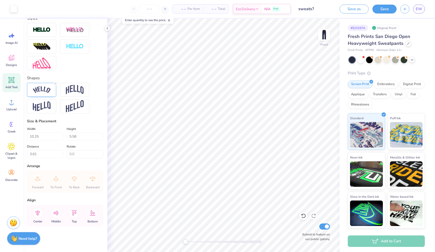
type input "6.09"
type input "2.54"
type input "-27.7"
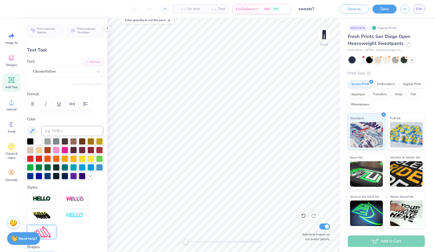
scroll to position [0, 0]
click at [15, 13] on div "– – Per Item – – Total Est. Delivery N/A Free" at bounding box center [152, 9] width 277 height 18
click at [64, 177] on div at bounding box center [65, 175] width 7 height 7
click at [47, 176] on div at bounding box center [47, 175] width 7 height 7
click at [55, 176] on div at bounding box center [56, 175] width 7 height 7
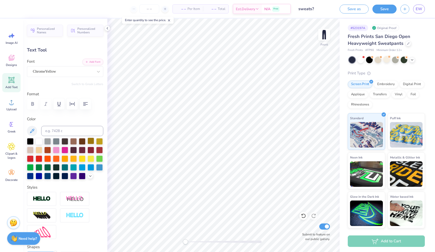
type input "10.25"
type input "5.58"
click at [56, 178] on div at bounding box center [56, 175] width 7 height 7
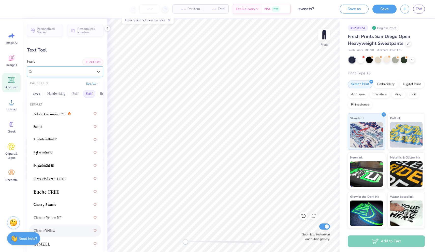
click at [53, 70] on span "ChromeYellow" at bounding box center [44, 71] width 23 height 6
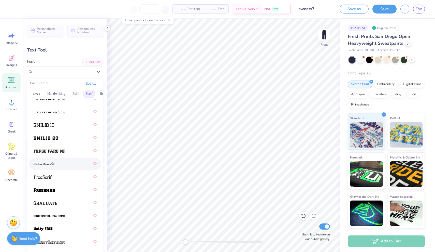
scroll to position [548, 0]
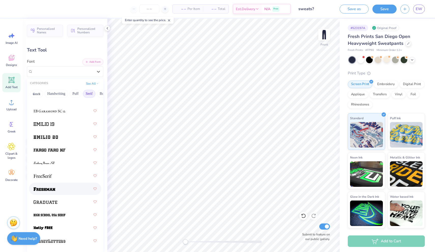
click at [48, 193] on div at bounding box center [65, 188] width 63 height 9
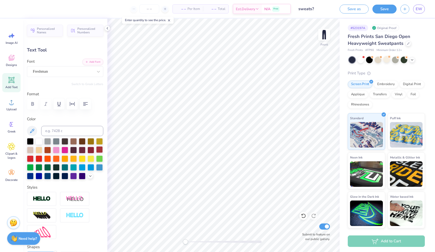
type input "0.0"
type input "11.03"
type input "6.11"
type input "2.47"
type input "25.1"
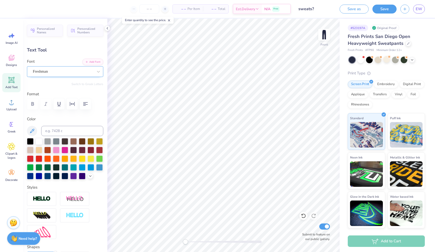
click at [54, 75] on div "Freshman" at bounding box center [65, 71] width 76 height 11
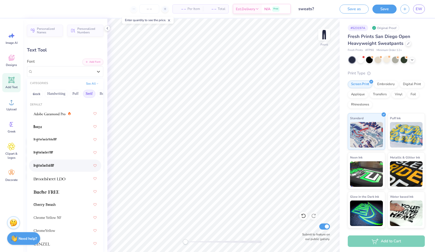
scroll to position [15, 0]
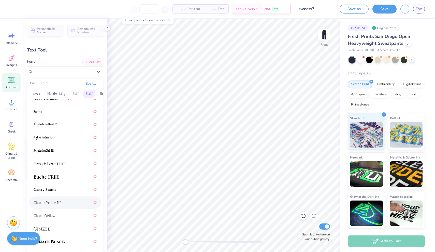
click at [44, 200] on span "Chrome Yellow NF" at bounding box center [48, 202] width 28 height 5
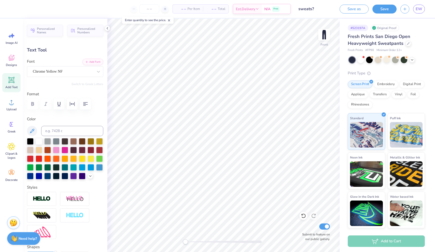
type input "9.86"
type input "6.09"
type input "2.54"
click at [53, 75] on div "ChromeYellow" at bounding box center [63, 71] width 62 height 8
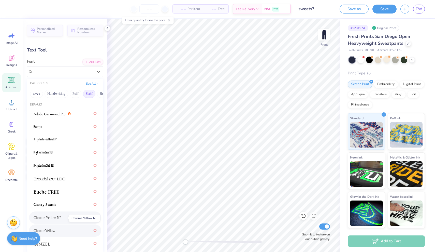
click at [60, 219] on span "Chrome Yellow NF" at bounding box center [48, 217] width 28 height 5
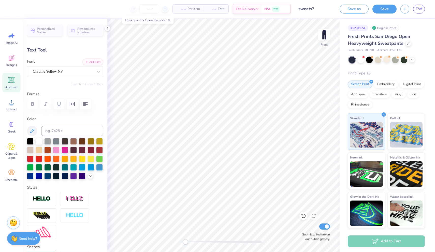
type input "0.0"
type input "9.30"
type input "5.06"
type input "2.81"
type input "25.1"
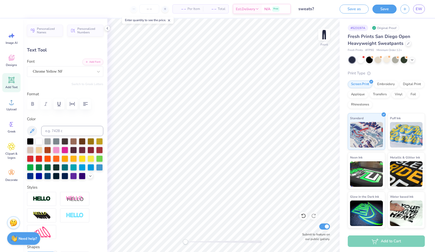
type input "9.86"
type input "6.09"
type input "2.54"
type input "-27.7"
type input "8.85"
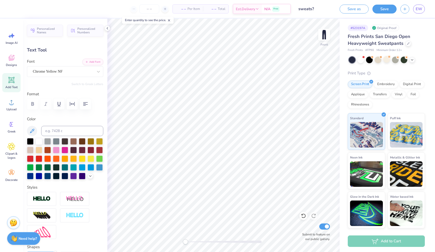
type input "5.47"
type input "3.26"
type input "9.30"
type input "5.06"
type input "2.81"
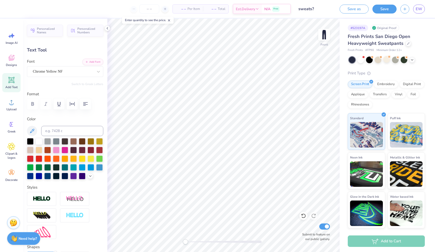
type input "25.1"
type input "10.02"
type input "5.46"
type input "2.70"
type input "0.0"
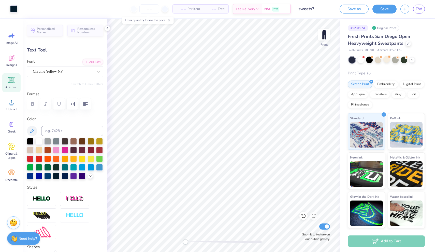
type input "8.85"
type input "5.47"
type input "2.81"
type input "0.0"
click at [10, 84] on div "Add Text" at bounding box center [11, 82] width 18 height 19
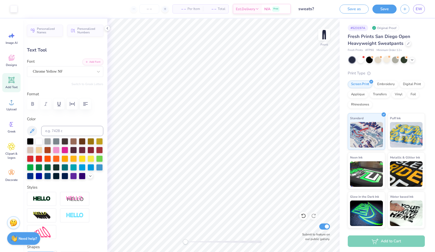
type input "11.16"
type input "3.23"
type input "25.38"
type textarea "x"
type input "2.24"
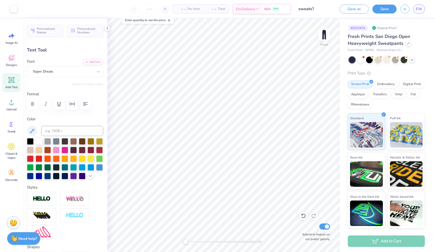
type input "2.54"
type input "25.73"
click at [69, 71] on div "Super Dream" at bounding box center [63, 71] width 62 height 8
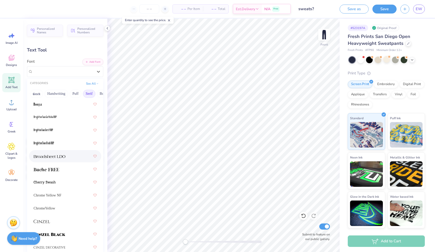
scroll to position [27, 0]
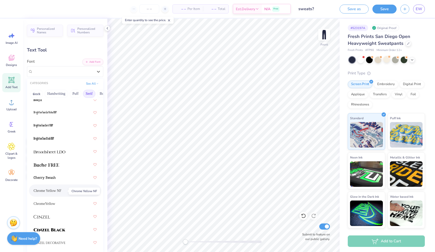
click at [54, 188] on span "Chrome Yellow NF" at bounding box center [48, 190] width 28 height 5
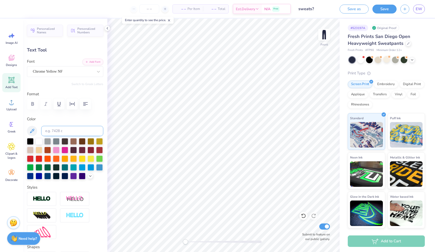
type input "2.73"
type input "2.41"
type input "5.56"
type input "6.90"
type input "6.08"
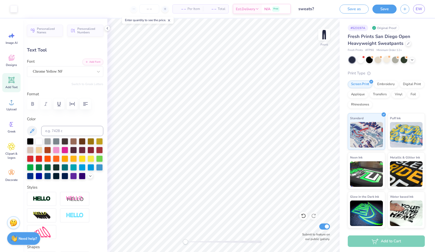
type input "3.31"
type textarea "i"
type input "2.12"
type input "8.15"
type input "2.27"
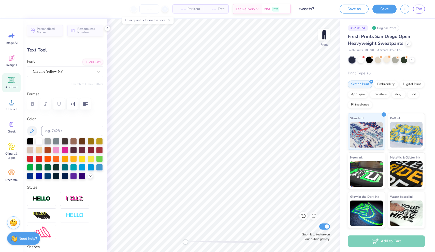
type input "1.72"
type input "6.63"
type input "2.76"
type input "6.90"
type input "6.08"
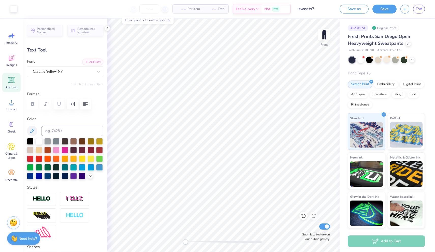
type input "3.31"
type input "1.72"
type input "6.63"
type input "2.76"
type input "1.92"
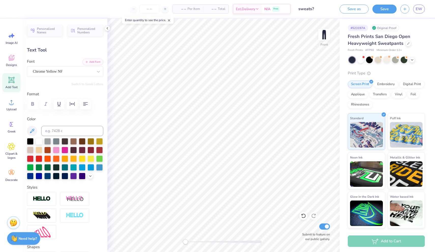
type input "7.38"
type input "2.01"
type input "6.90"
type input "6.08"
type input "3.31"
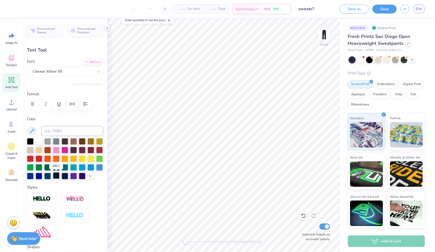
click at [57, 176] on div at bounding box center [56, 175] width 7 height 7
type input "1.92"
type input "7.38"
type input "2.01"
click at [57, 175] on div at bounding box center [56, 175] width 7 height 7
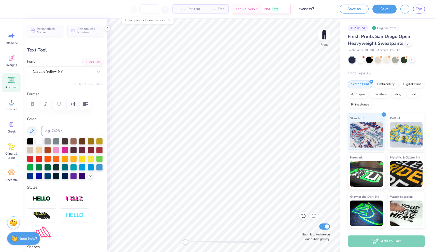
type input "6.90"
type input "6.08"
type input "3.31"
type input "1.92"
type input "7.38"
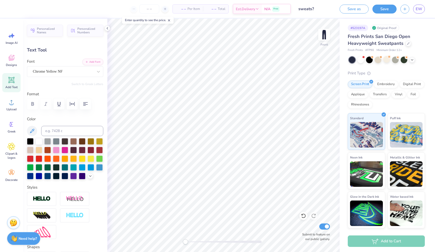
type input "2.01"
type input "6.90"
type input "6.08"
type input "3.31"
click at [324, 35] on img at bounding box center [324, 34] width 20 height 20
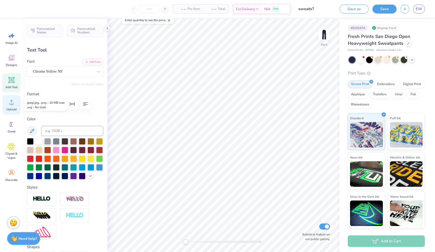
click at [12, 103] on circle at bounding box center [12, 104] width 4 height 4
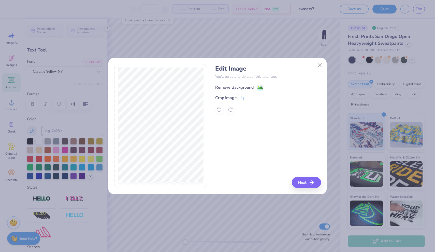
click at [260, 88] on image at bounding box center [260, 88] width 6 height 6
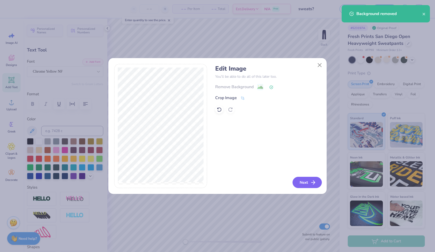
click at [315, 185] on icon "button" at bounding box center [313, 182] width 6 height 6
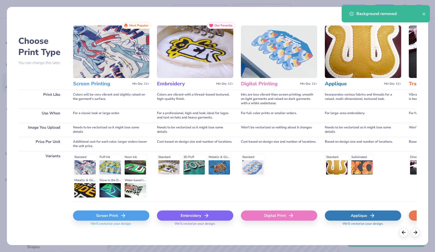
click at [137, 214] on div "Screen Print" at bounding box center [111, 215] width 76 height 10
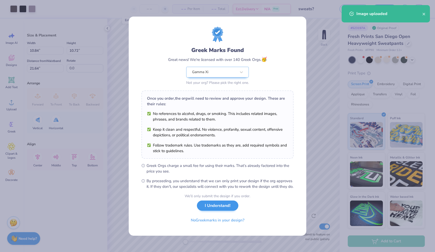
click at [223, 206] on button "I Understand!" at bounding box center [217, 205] width 41 height 10
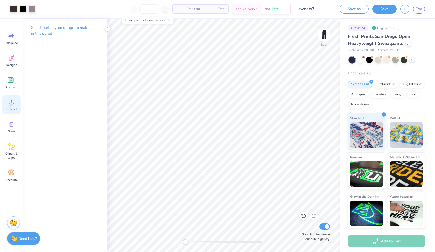
click at [10, 102] on icon at bounding box center [12, 102] width 8 height 8
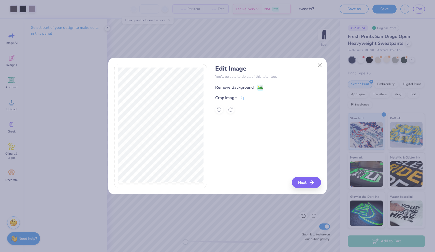
click at [259, 89] on image at bounding box center [260, 88] width 6 height 6
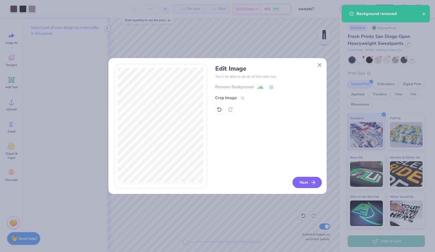
click at [311, 180] on icon "button" at bounding box center [313, 182] width 6 height 6
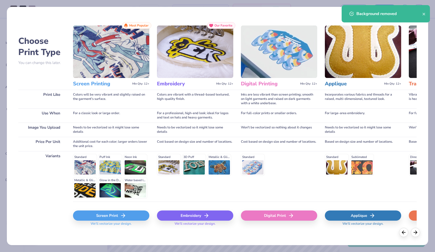
click at [129, 214] on div "Screen Print" at bounding box center [111, 215] width 76 height 10
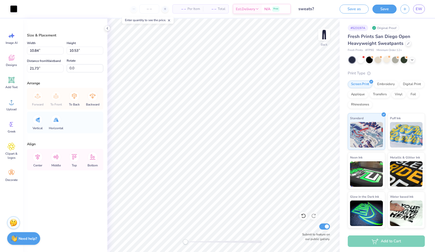
type input "7.05"
type input "6.84"
type input "25.42"
type input "8.70"
type input "8.60"
